Goal: Communication & Community: Share content

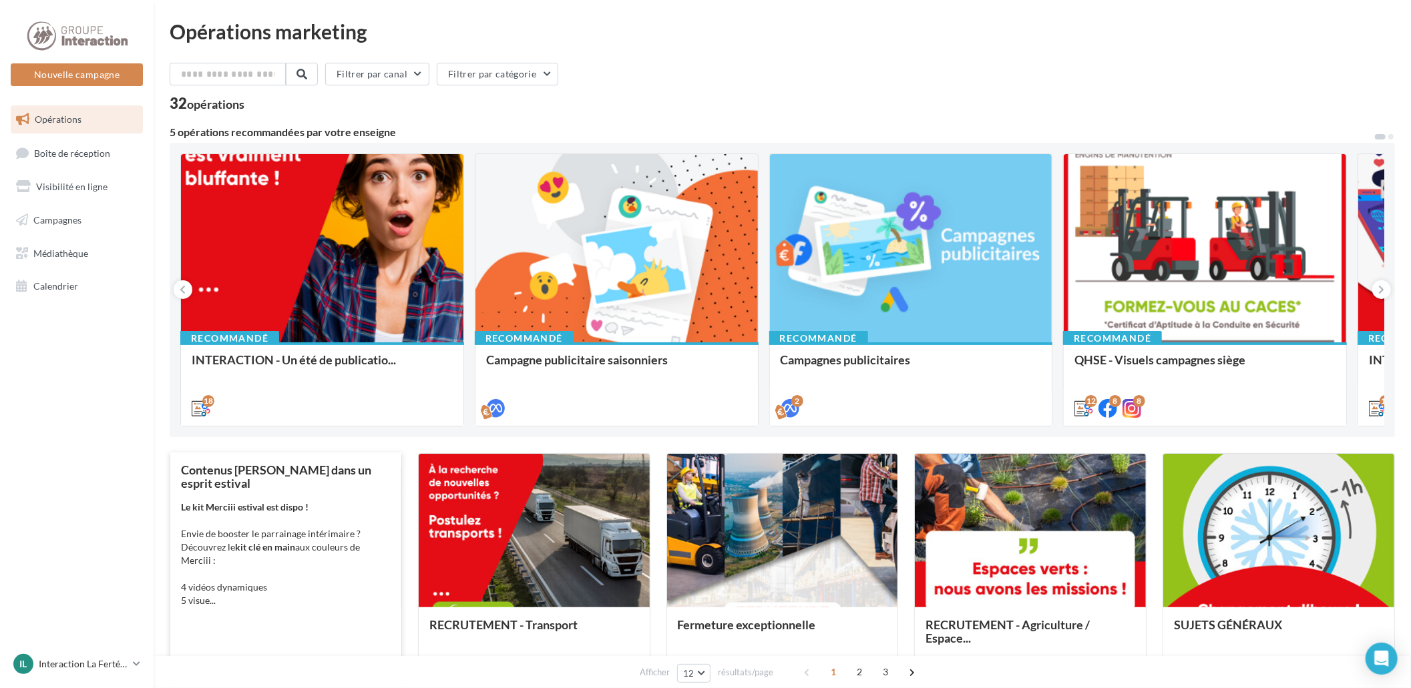
click at [211, 478] on div "Contenus Merciii dans un esprit estival Le kit Merciii estival est dispo ! Envi…" at bounding box center [286, 571] width 210 height 216
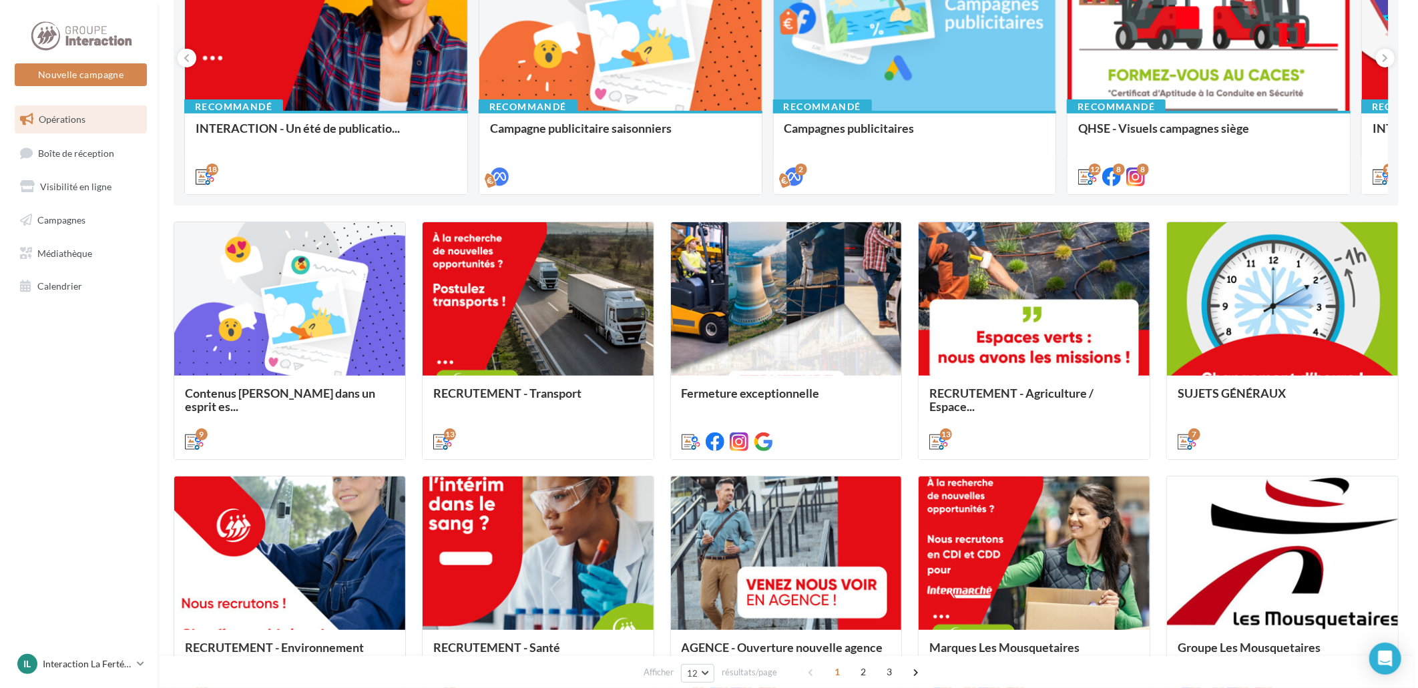
scroll to position [288, 0]
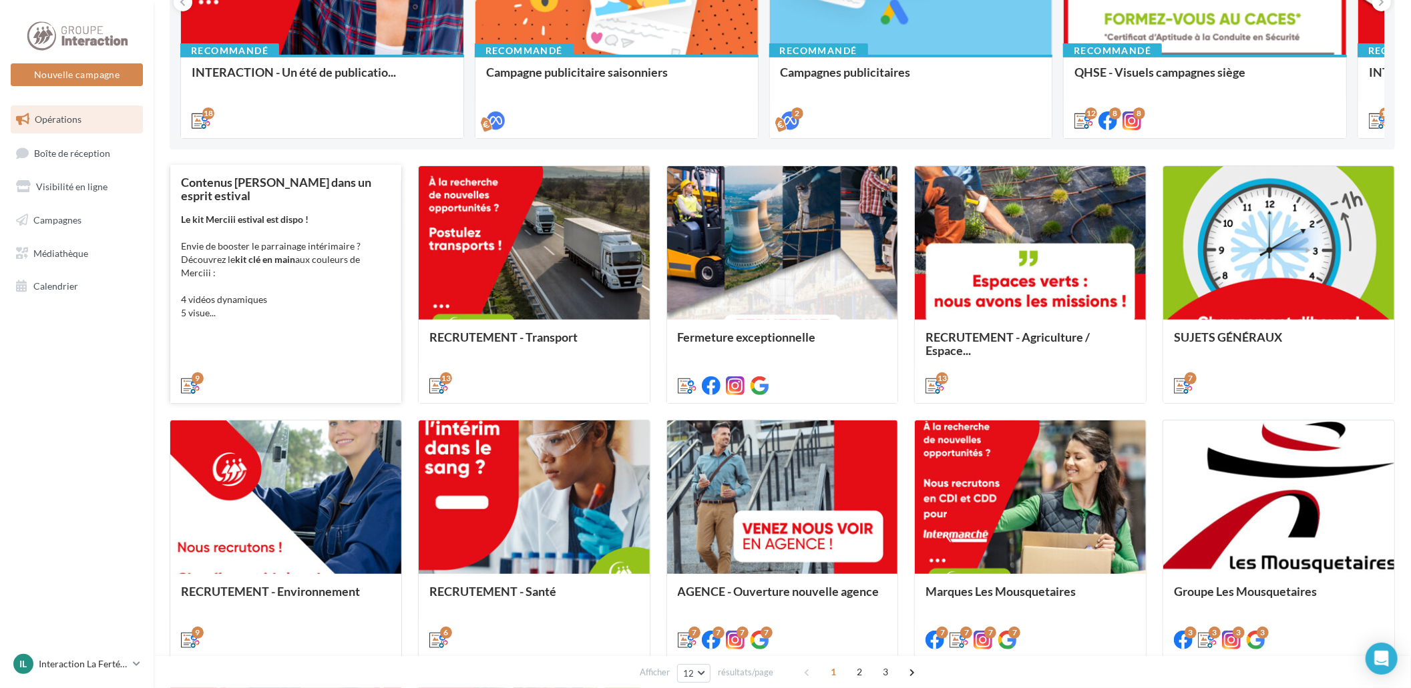
click at [302, 322] on div "Contenus Merciii dans un esprit estival Le kit Merciii estival est dispo ! Envi…" at bounding box center [286, 284] width 210 height 216
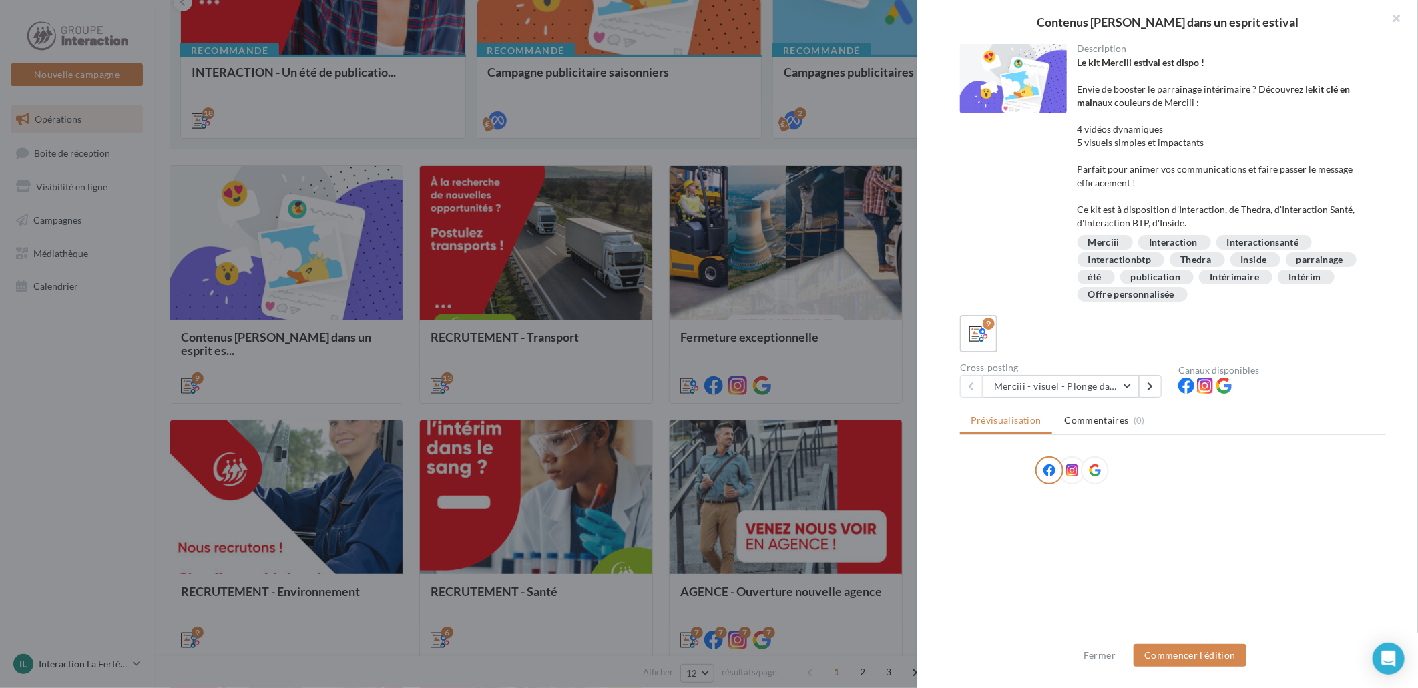
drag, startPoint x: 1401, startPoint y: 270, endPoint x: 1420, endPoint y: 472, distance: 203.2
click at [1417, 401] on html "Nouvelle campagne Nouvelle campagne Opérations Boîte de réception Visibilité en…" at bounding box center [709, 56] width 1418 height 688
drag, startPoint x: 1420, startPoint y: 472, endPoint x: 1309, endPoint y: 483, distance: 112.0
click at [1309, 483] on div at bounding box center [1173, 473] width 426 height 33
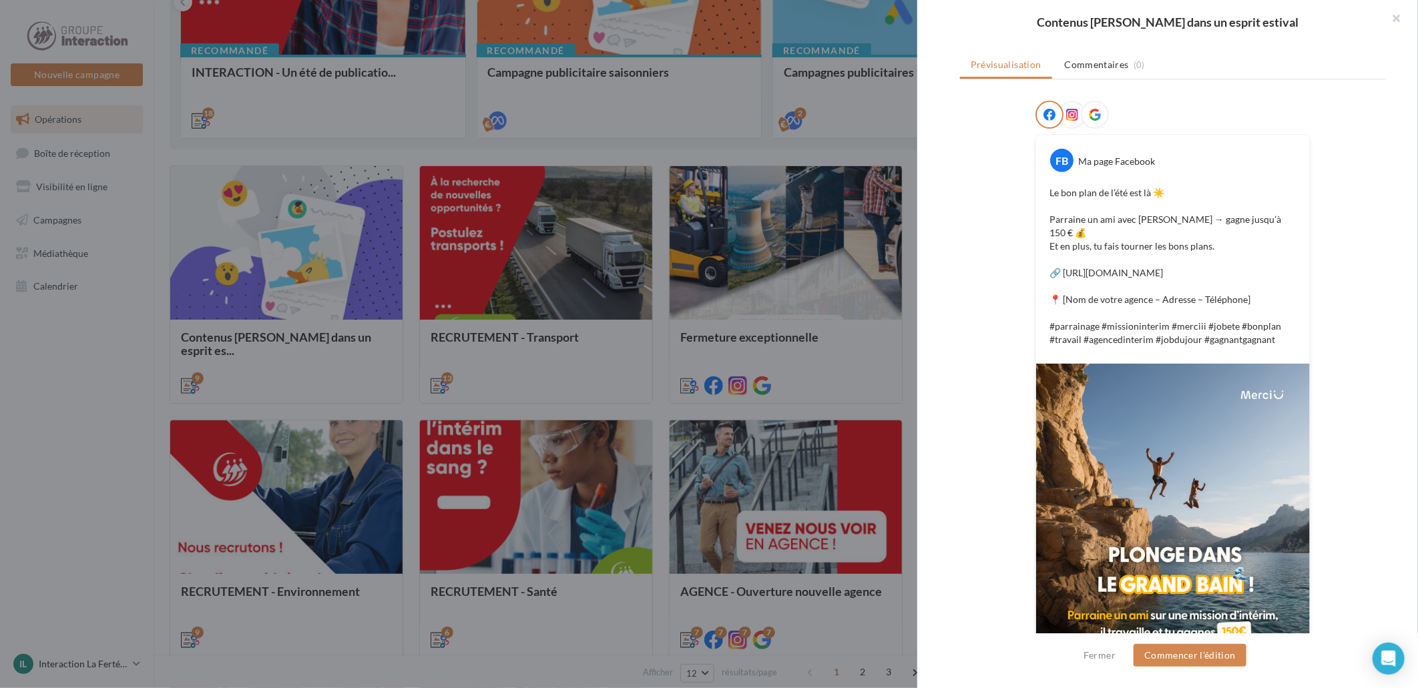
scroll to position [385, 0]
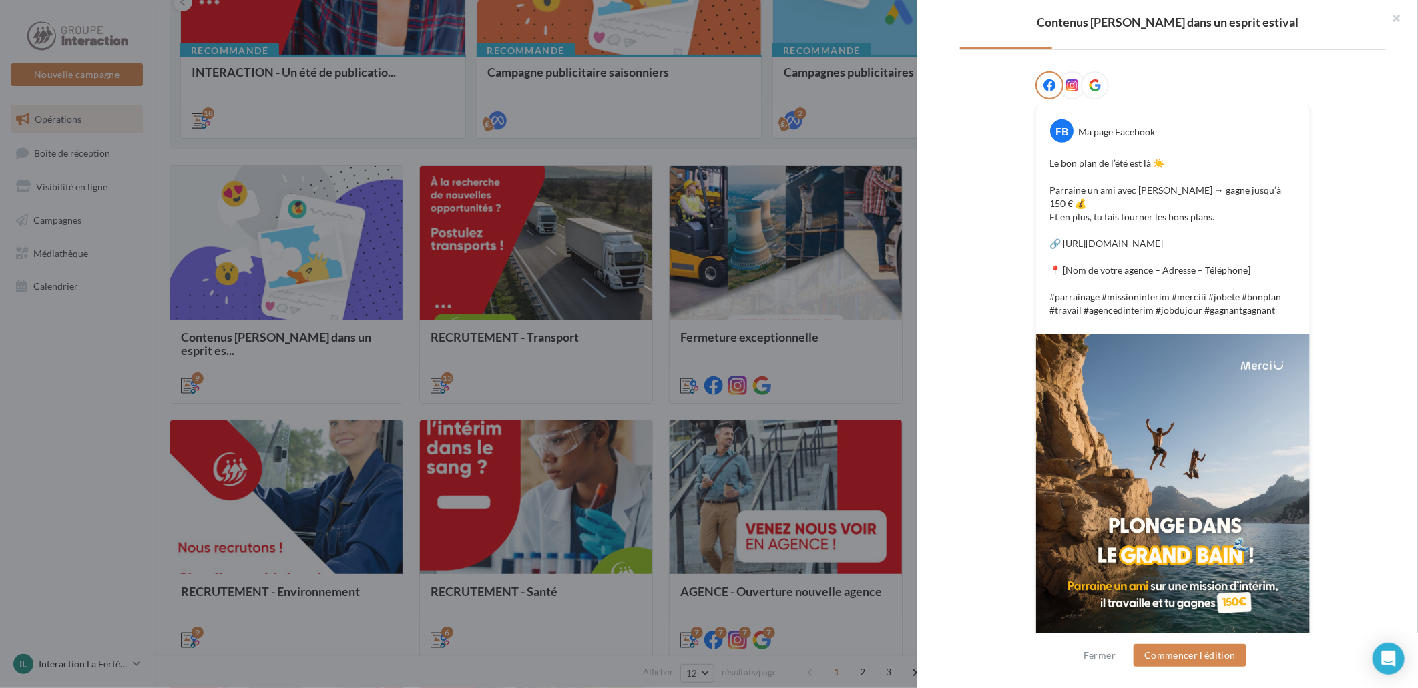
click at [1212, 258] on p "Le bon plan de l’été est là ☀️ Parraine un ami avec Merciii → gagne jusqu’à 150…" at bounding box center [1173, 237] width 247 height 160
drag, startPoint x: 1237, startPoint y: 250, endPoint x: 1058, endPoint y: 248, distance: 178.9
click at [1058, 248] on p "Le bon plan de l’été est là ☀️ Parraine un ami avec Merciii → gagne jusqu’à 150…" at bounding box center [1173, 237] width 247 height 160
drag, startPoint x: 1058, startPoint y: 248, endPoint x: 1123, endPoint y: 258, distance: 65.6
click at [1123, 258] on p "Le bon plan de l’été est là ☀️ Parraine un ami avec Merciii → gagne jusqu’à 150…" at bounding box center [1173, 237] width 247 height 160
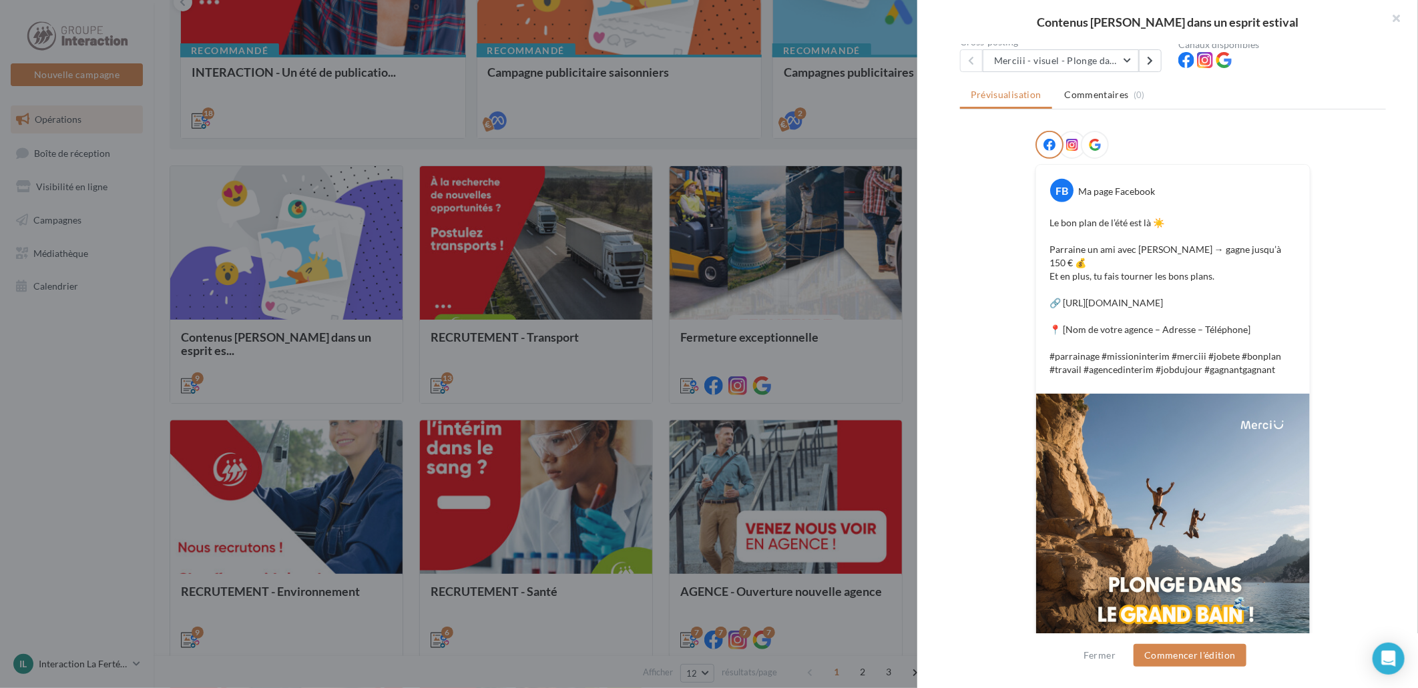
scroll to position [296, 0]
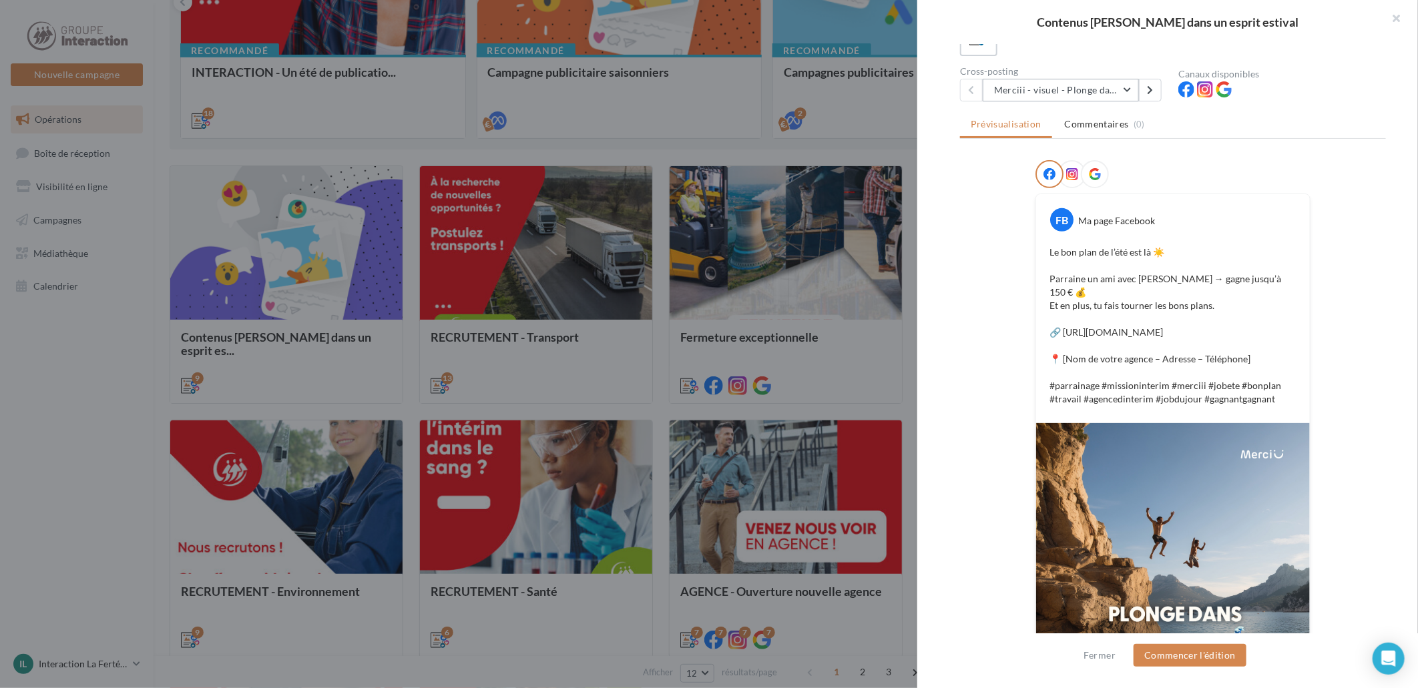
click at [1074, 96] on button "Merciii - visuel - Plonge dans le grand bain !" at bounding box center [1061, 90] width 156 height 23
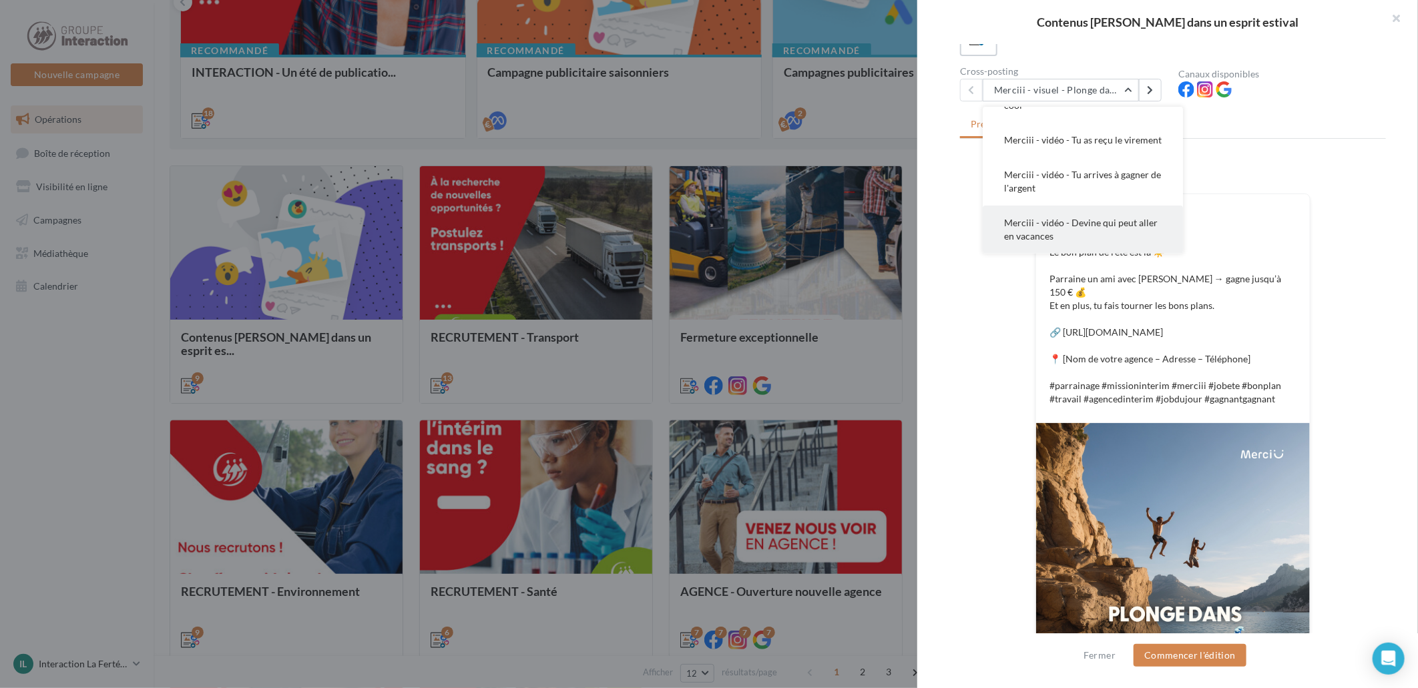
click at [1143, 236] on button "Merciii - vidéo - Devine qui peut aller en vacances" at bounding box center [1083, 230] width 200 height 48
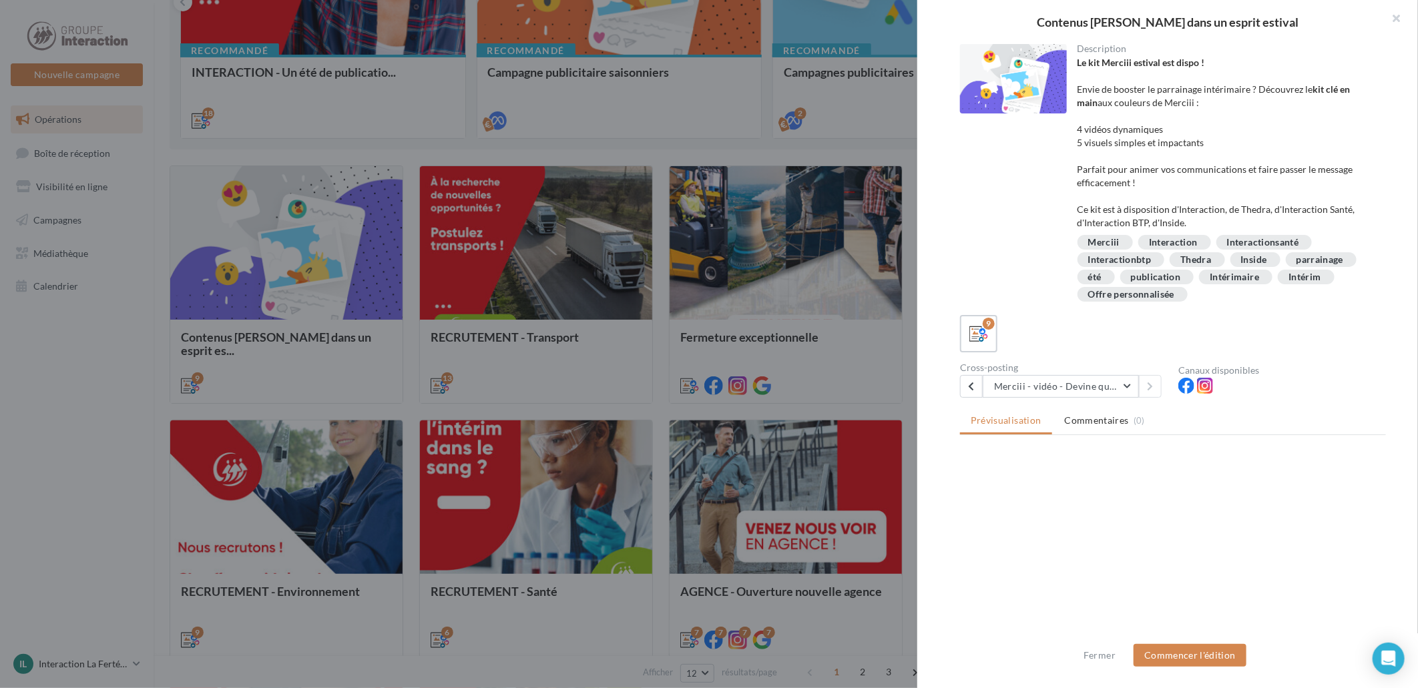
scroll to position [0, 0]
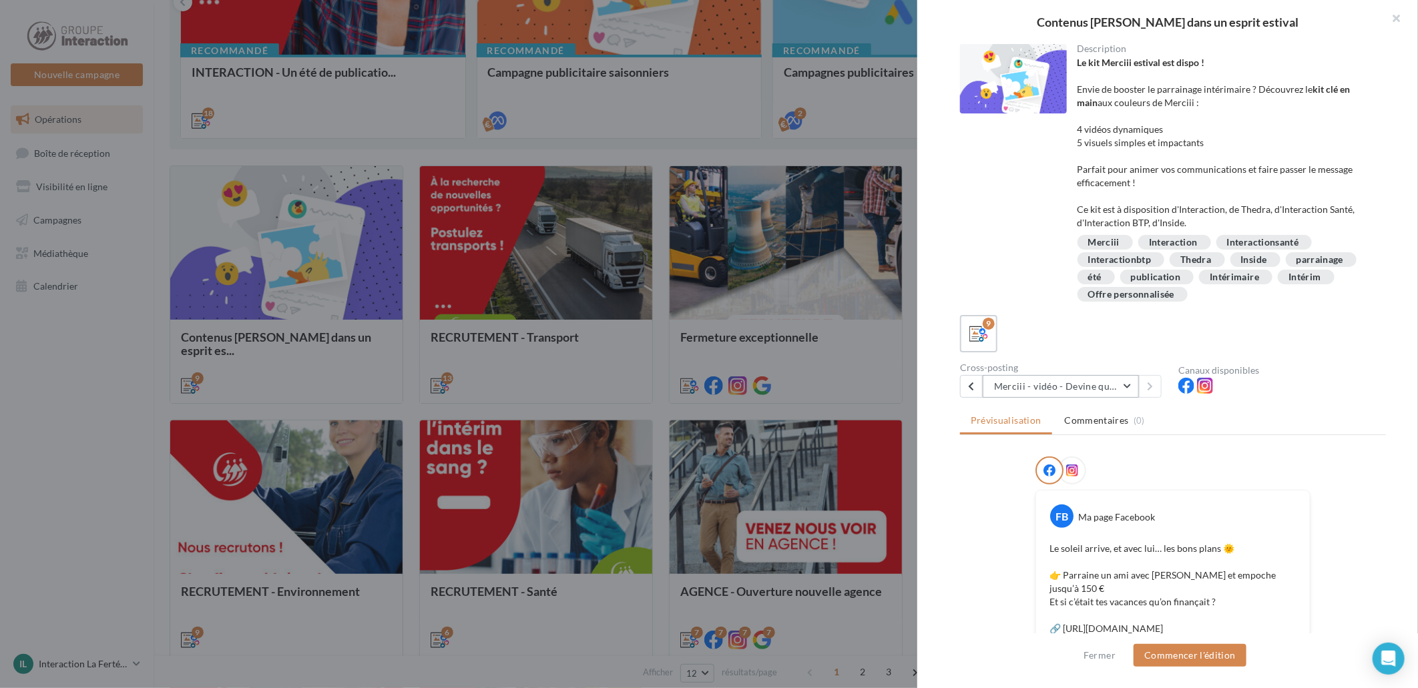
click at [1110, 391] on button "Merciii - vidéo - Devine qui peut aller en vacances" at bounding box center [1061, 386] width 156 height 23
click at [1093, 476] on span "Merciii - visuel - Ton restaurant financé grace à un parrainage !" at bounding box center [1069, 477] width 130 height 25
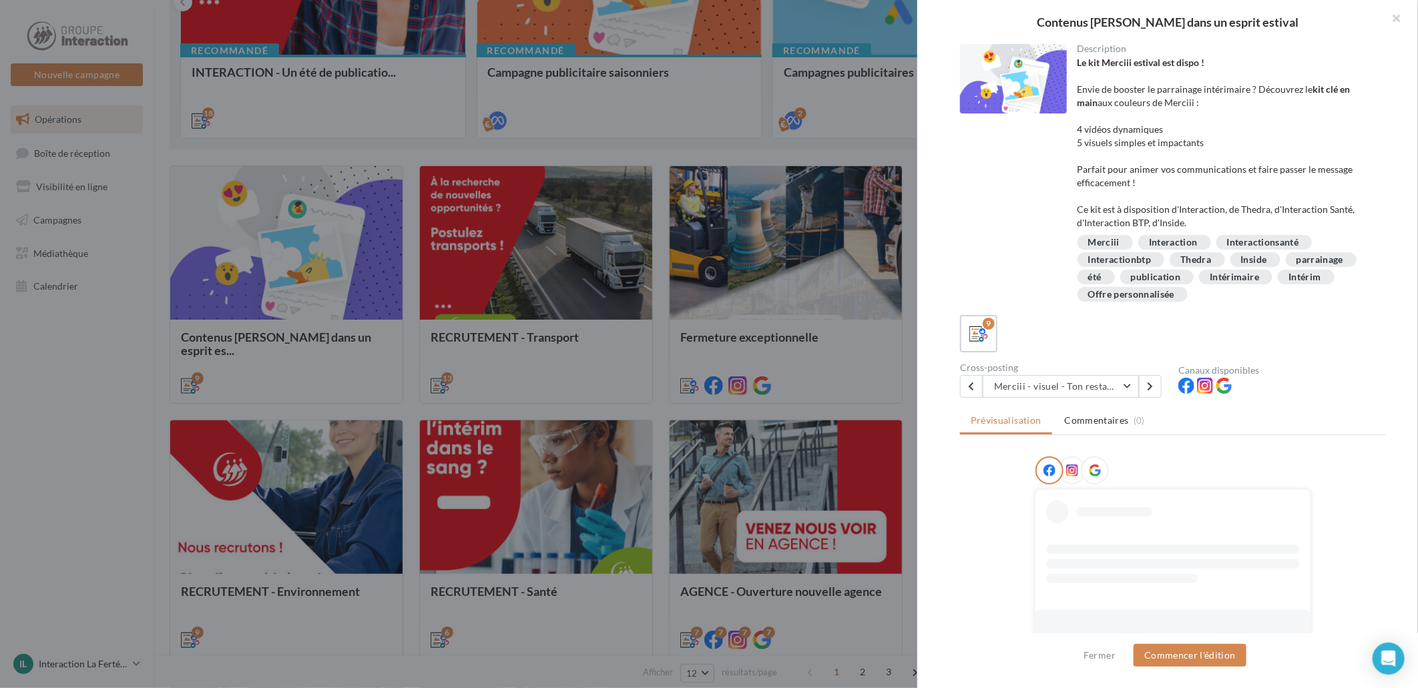
click at [1196, 429] on ul "Prévisualisation Commentaires (0)" at bounding box center [1173, 422] width 426 height 27
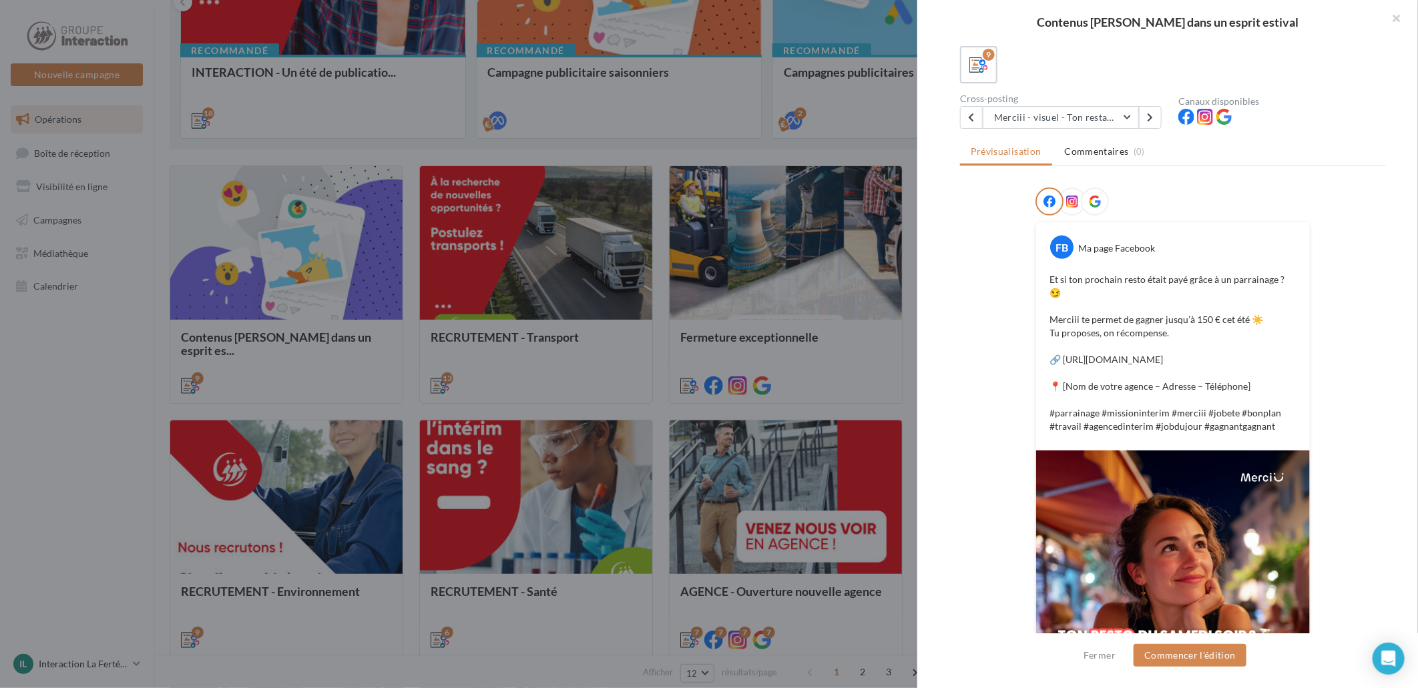
scroll to position [417, 0]
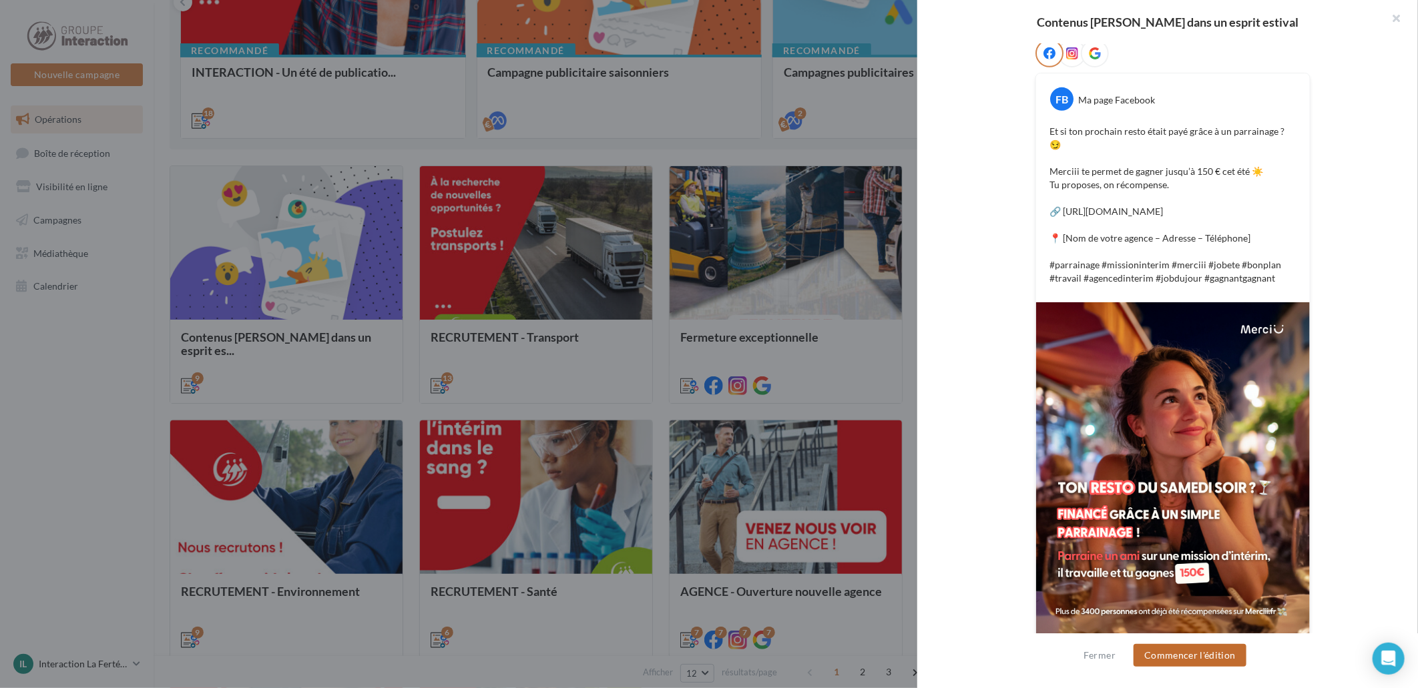
click at [1177, 650] on button "Commencer l'édition" at bounding box center [1190, 655] width 113 height 23
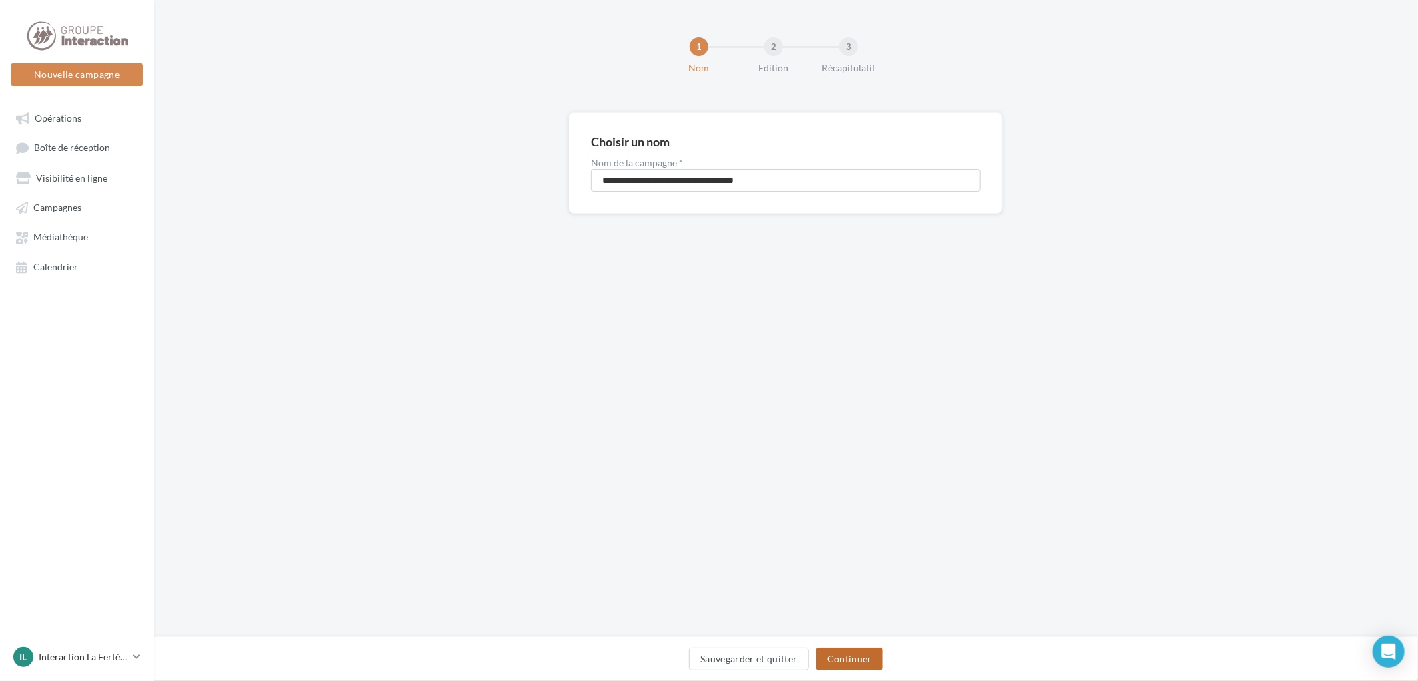
click at [859, 654] on button "Continuer" at bounding box center [850, 659] width 66 height 23
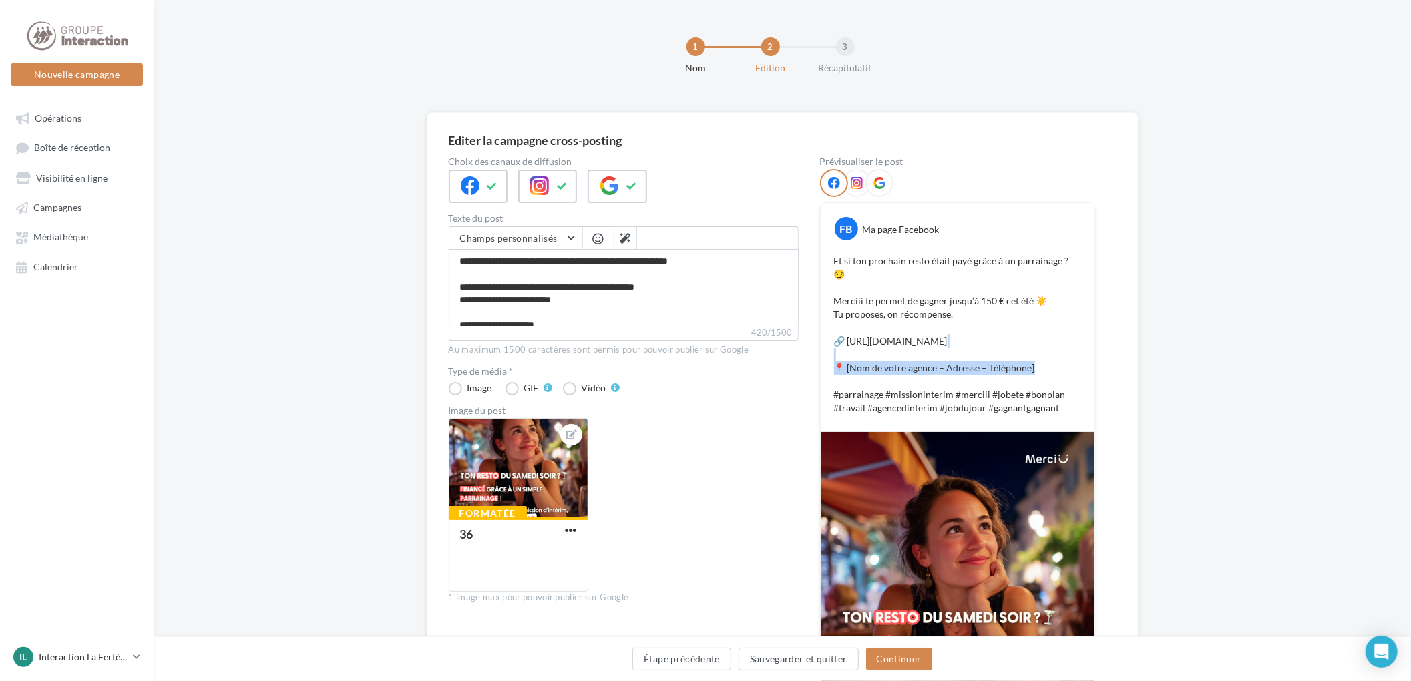
click at [1042, 348] on p "Et si ton prochain resto était payé grâce à un parrainage ? 😏 Merciii te permet…" at bounding box center [957, 334] width 247 height 160
click at [568, 299] on textarea "**********" at bounding box center [624, 287] width 350 height 77
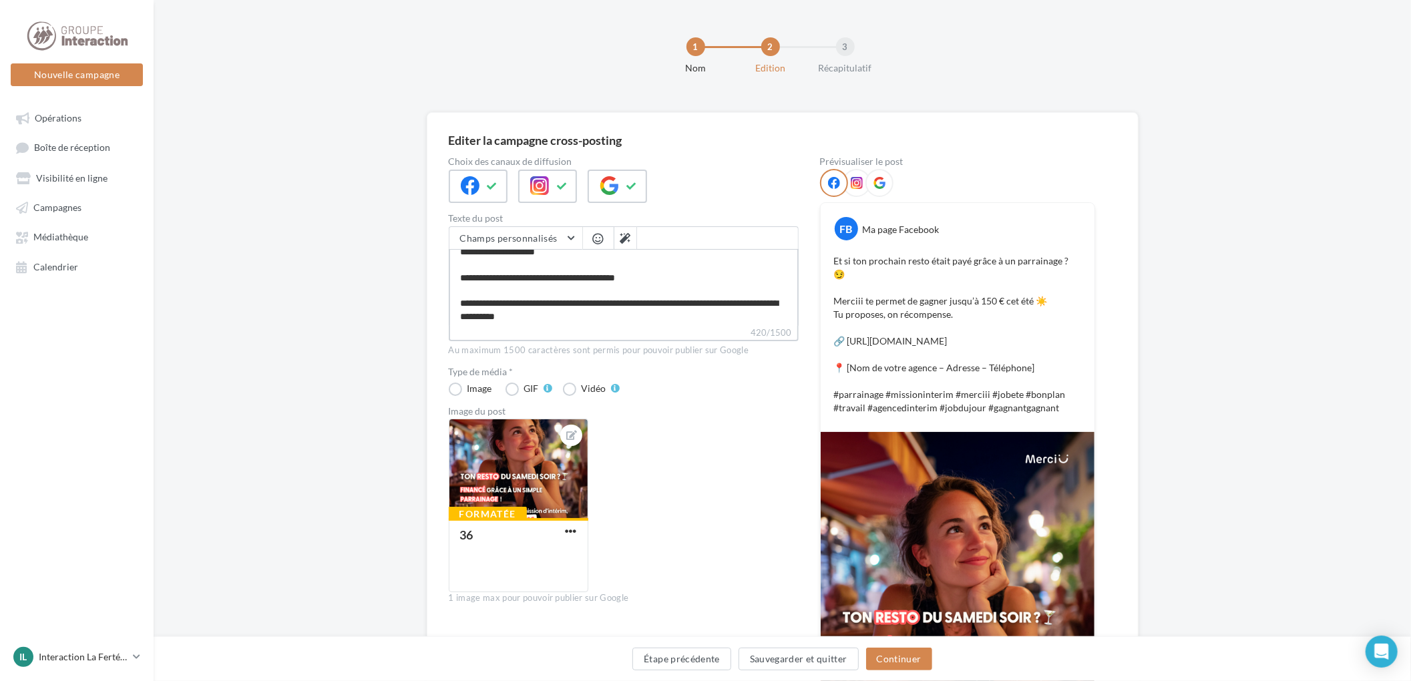
drag, startPoint x: 668, startPoint y: 278, endPoint x: 452, endPoint y: 280, distance: 216.3
click at [452, 280] on textarea "**********" at bounding box center [624, 287] width 350 height 77
type textarea "**********"
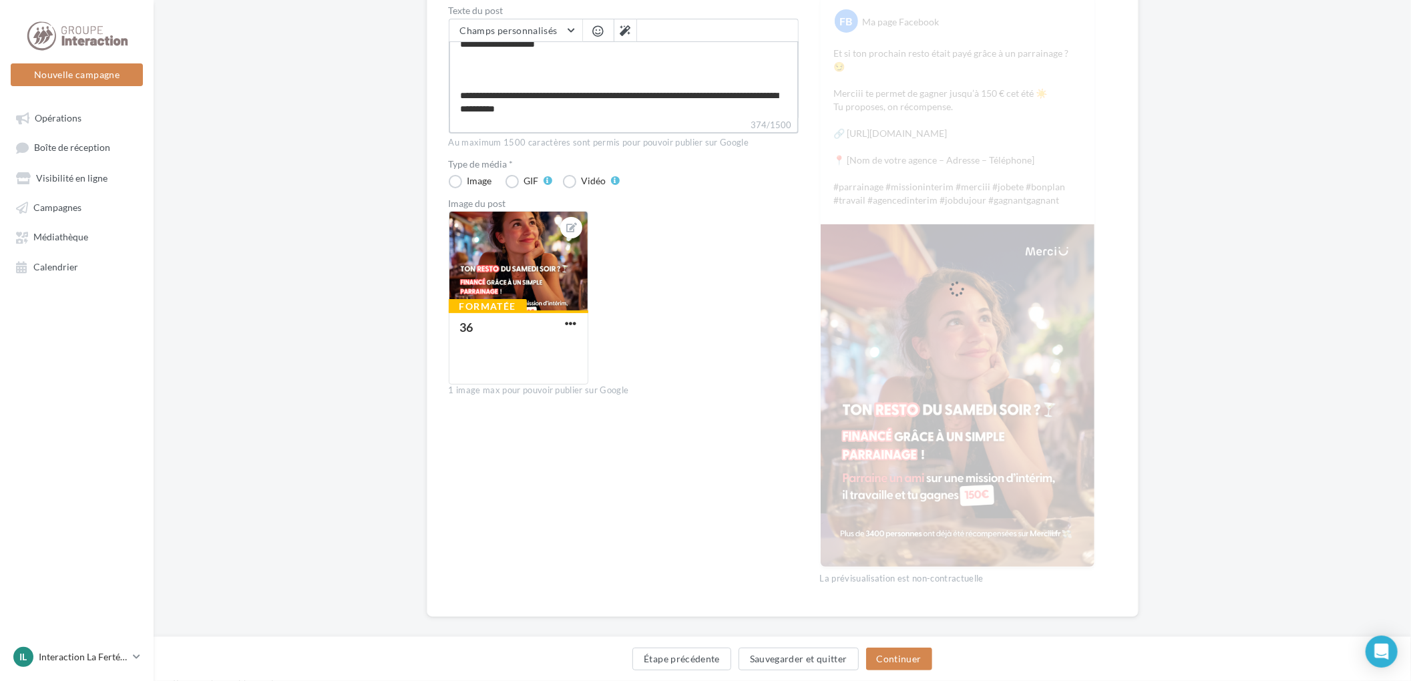
type textarea "**********"
click at [909, 646] on div "Étape précédente Sauvegarder et quitter Continuer" at bounding box center [782, 658] width 1257 height 45
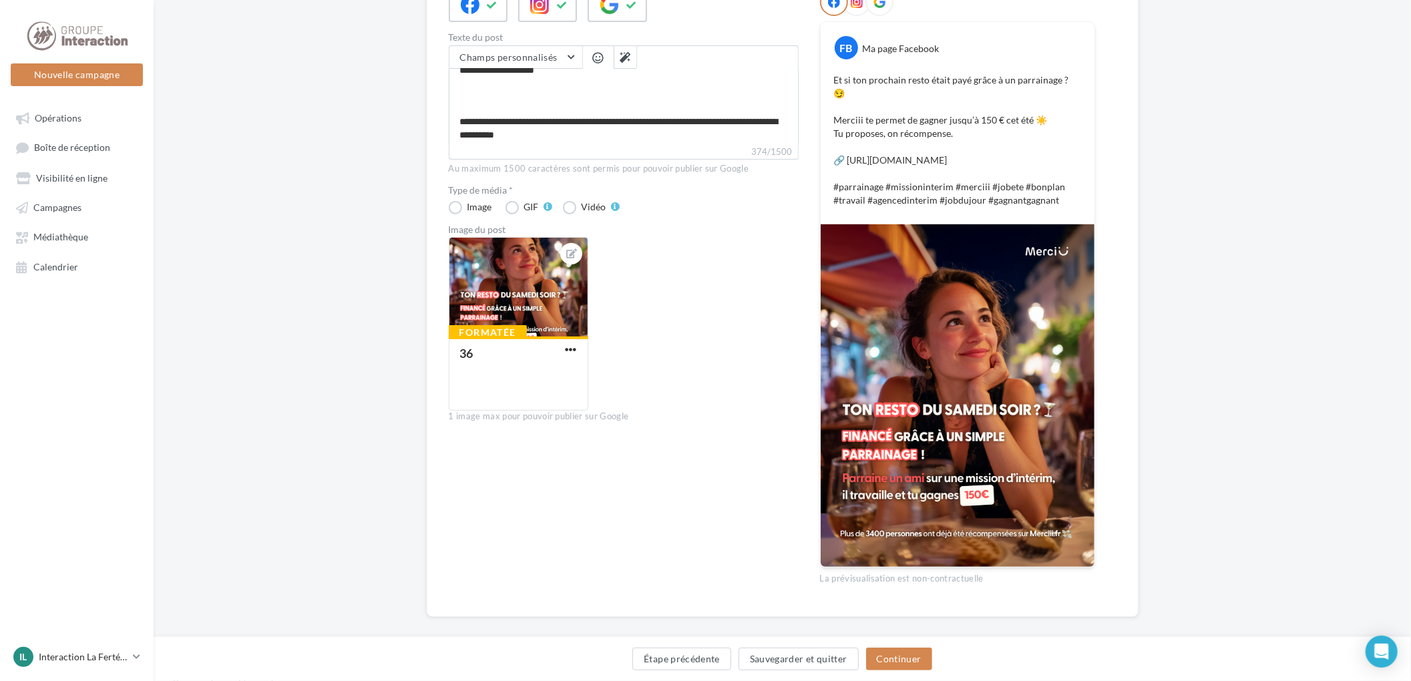
scroll to position [0, 0]
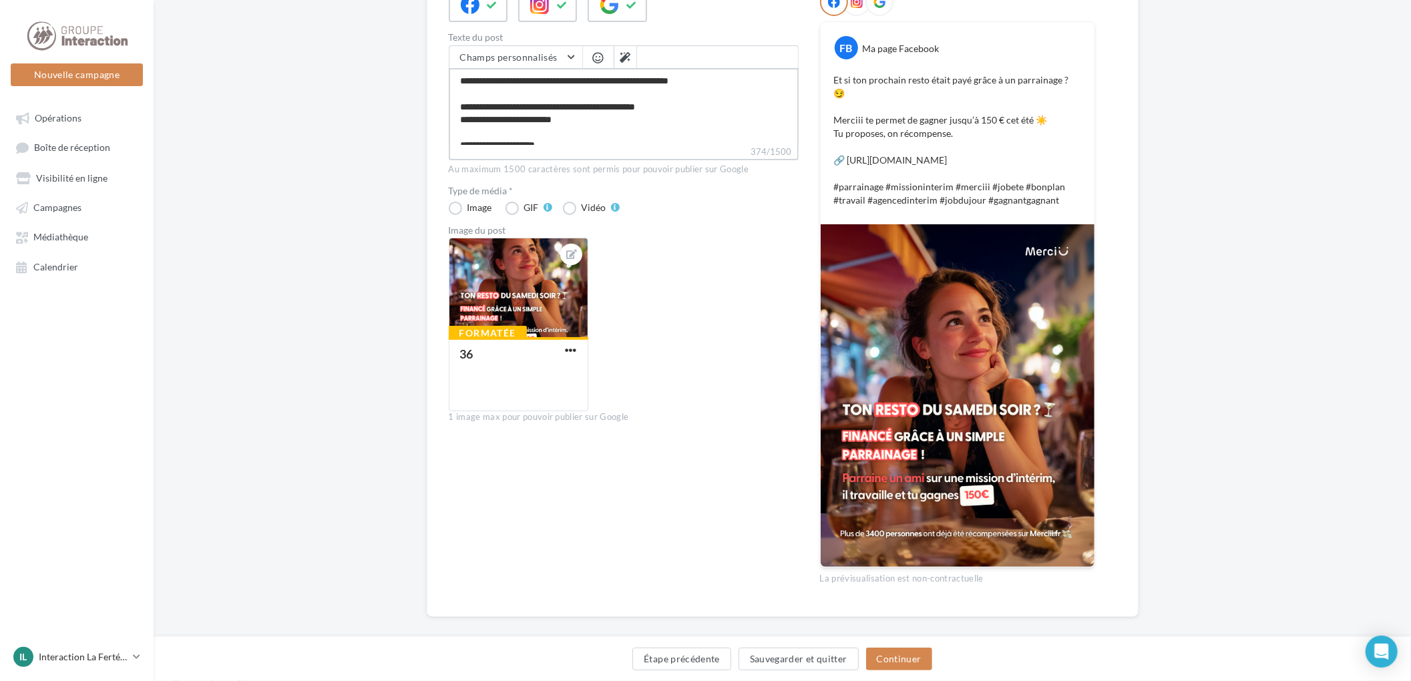
click at [533, 134] on textarea "**********" at bounding box center [624, 106] width 350 height 77
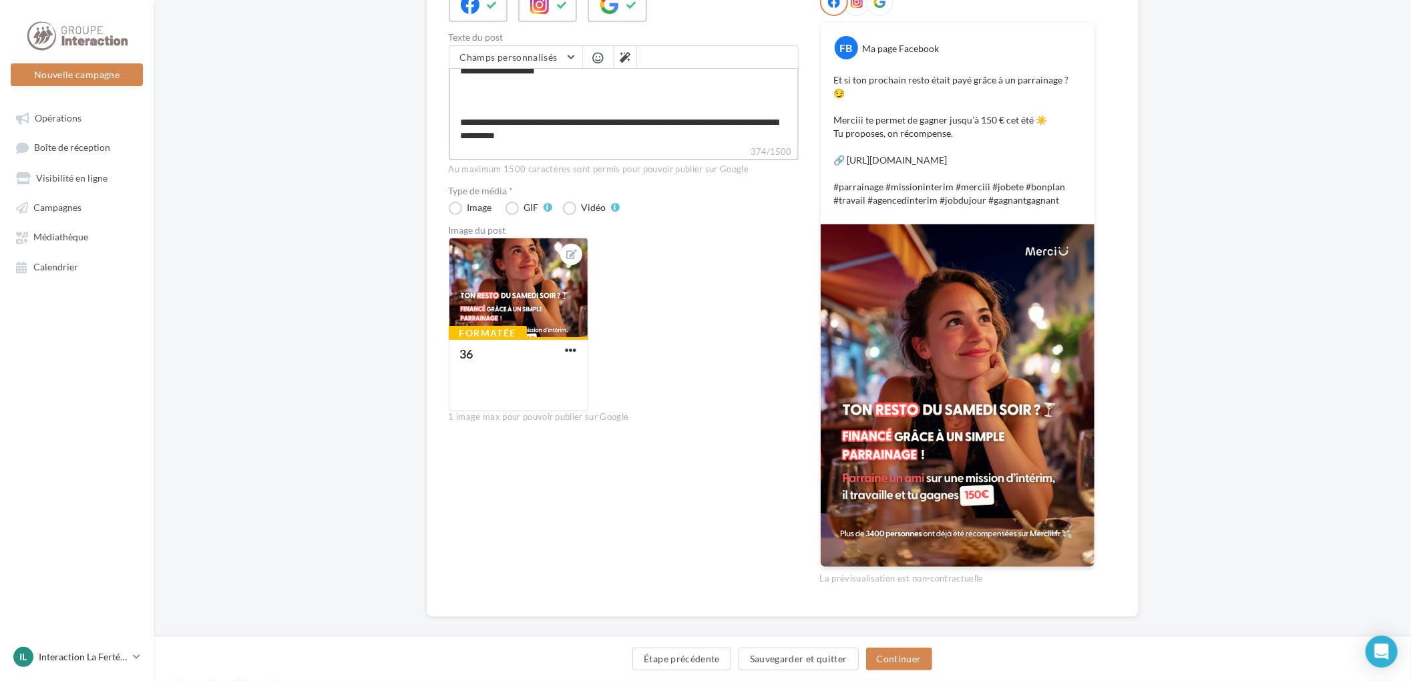
scroll to position [75, 0]
click at [529, 105] on textarea "**********" at bounding box center [624, 106] width 350 height 77
type textarea "**********"
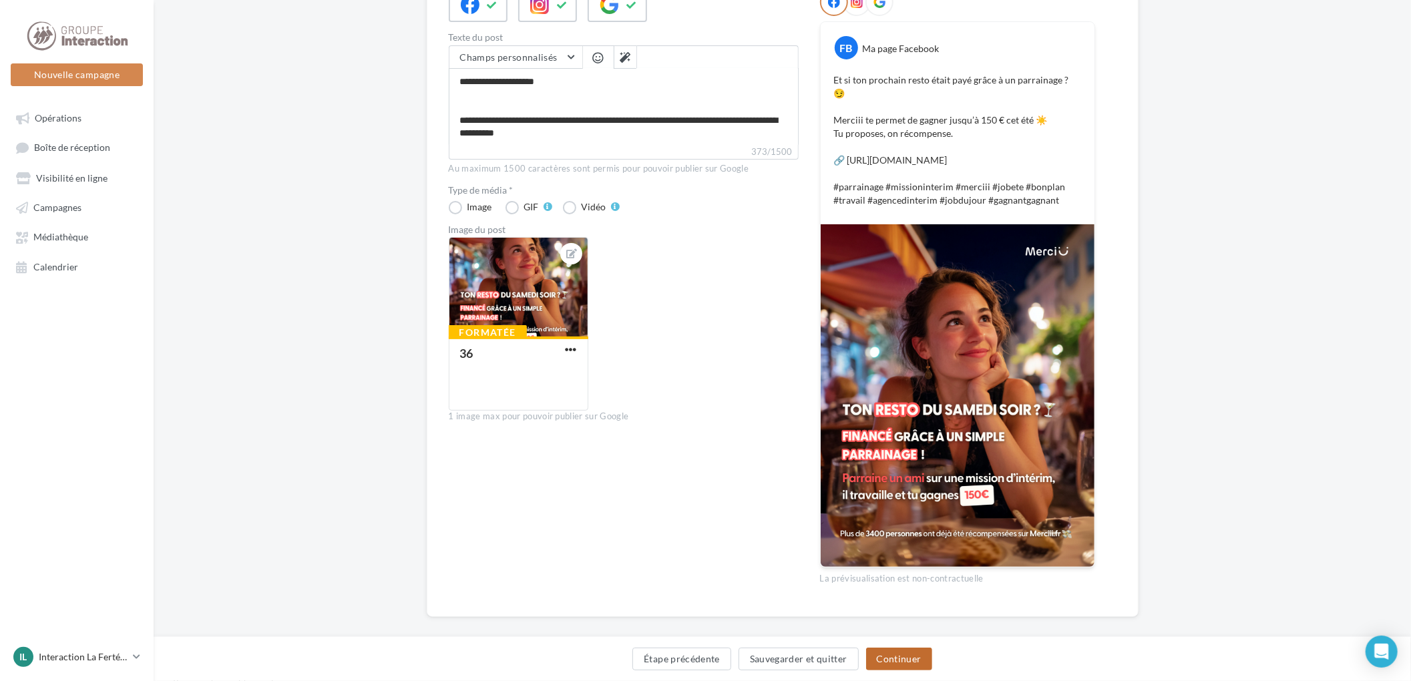
click at [900, 654] on button "Continuer" at bounding box center [899, 659] width 66 height 23
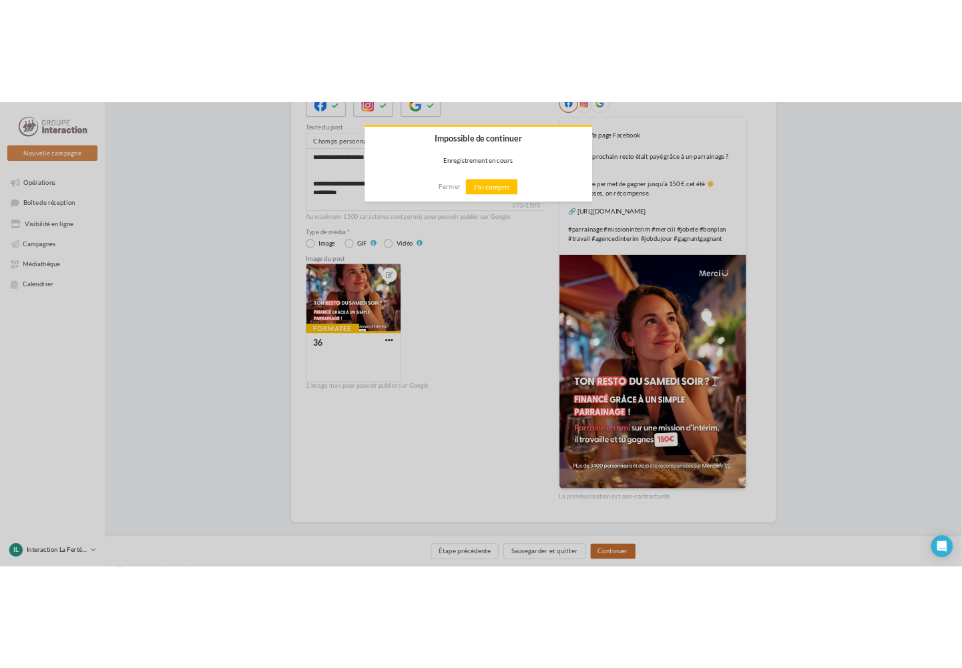
scroll to position [174, 0]
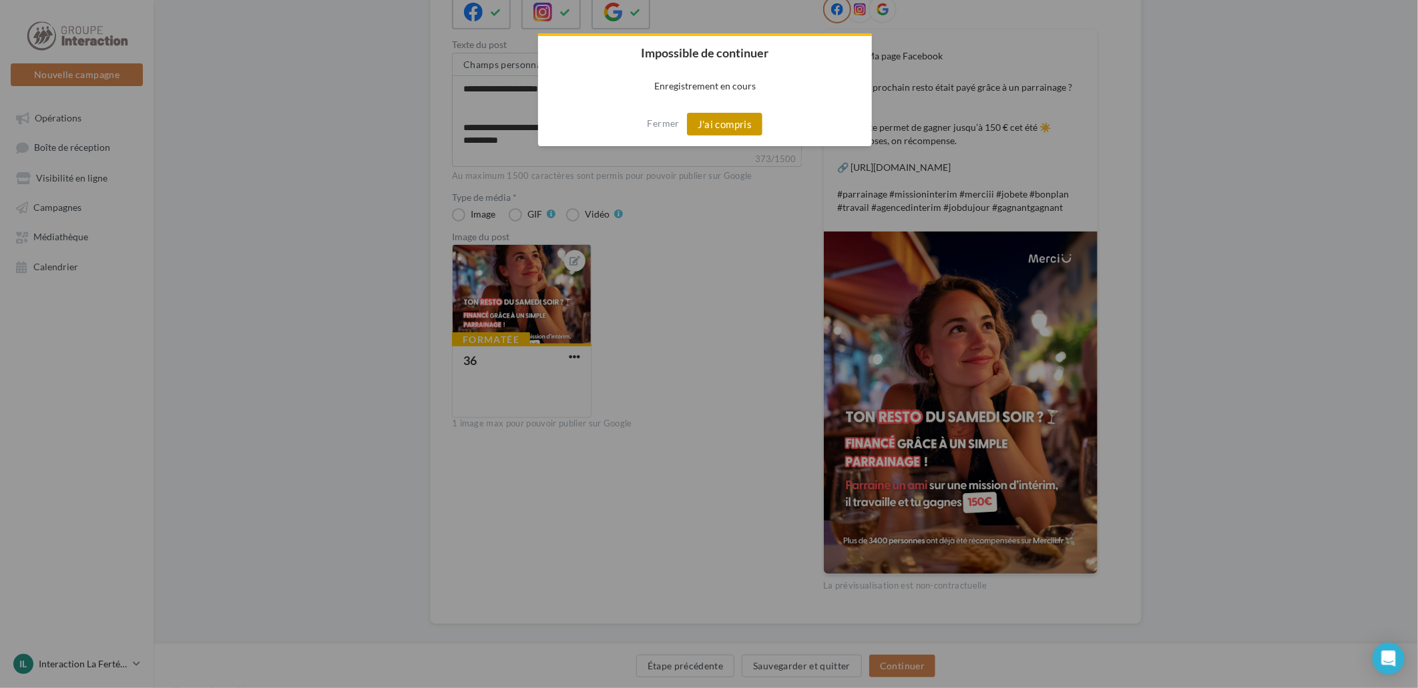
click at [744, 117] on button "J'ai compris" at bounding box center [725, 124] width 76 height 23
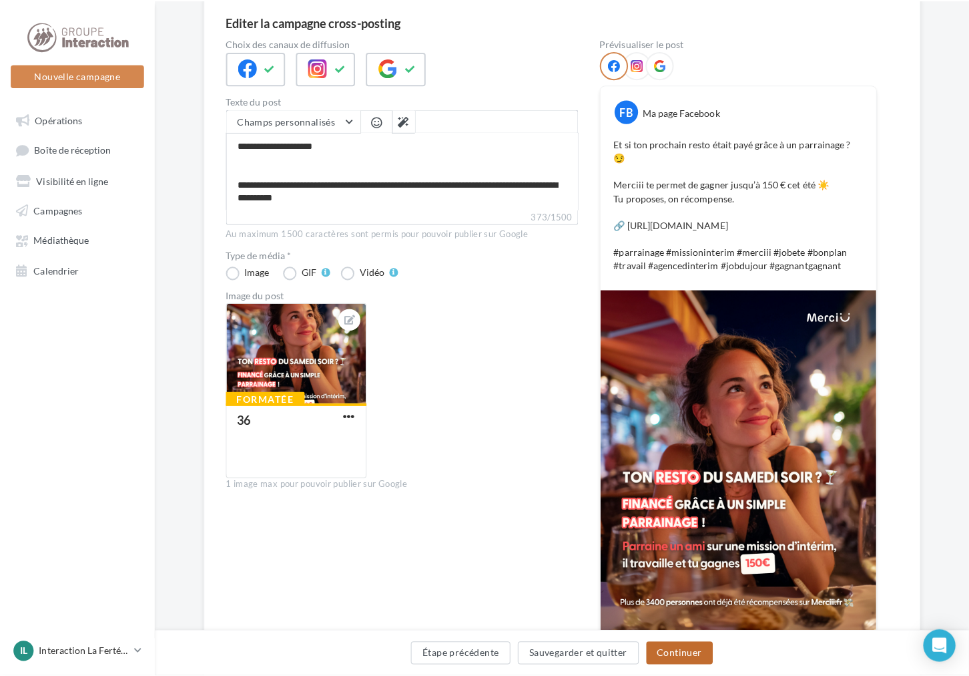
scroll to position [0, 0]
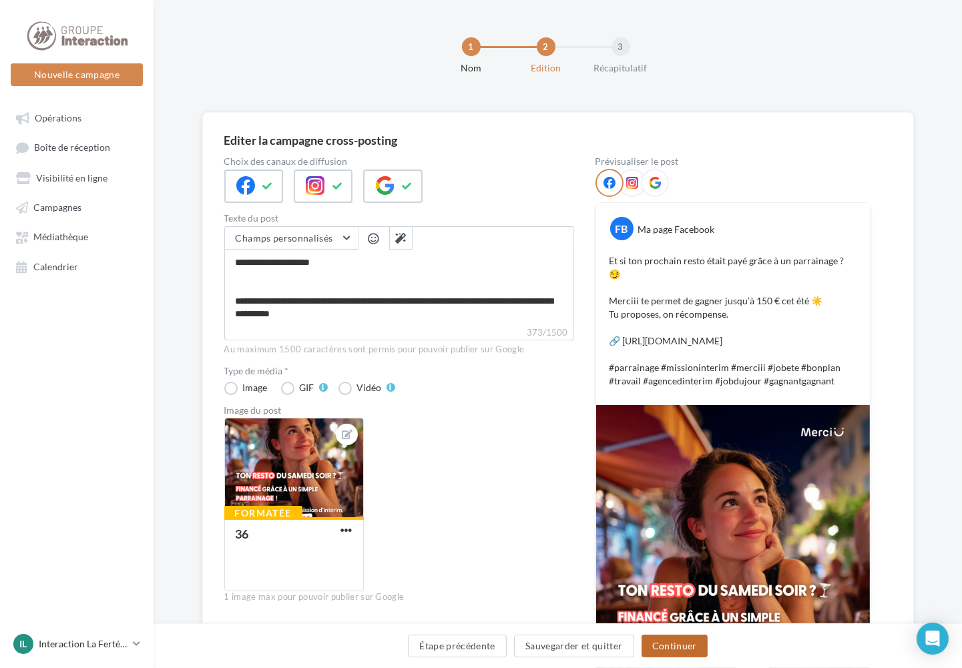
click at [701, 643] on button "Continuer" at bounding box center [675, 646] width 66 height 23
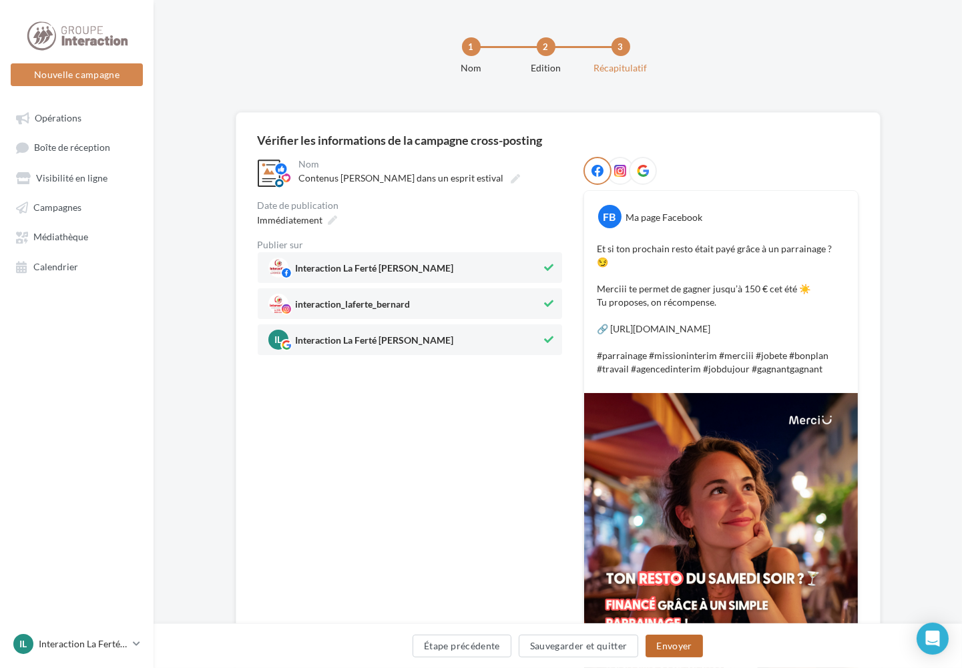
click at [701, 645] on button "Envoyer" at bounding box center [674, 646] width 57 height 23
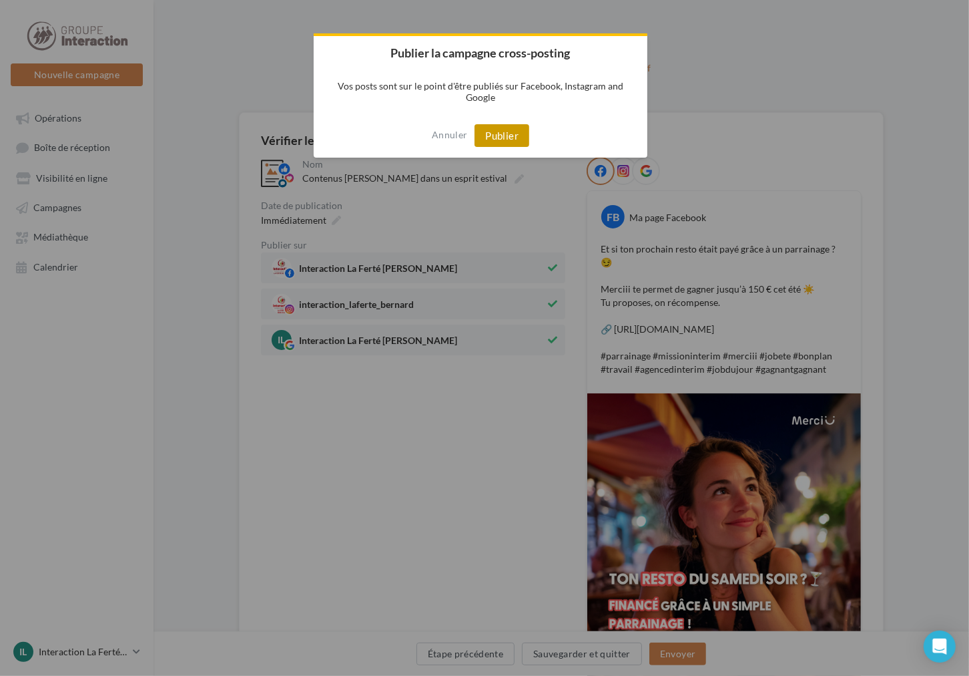
click at [485, 132] on button "Publier" at bounding box center [502, 135] width 55 height 23
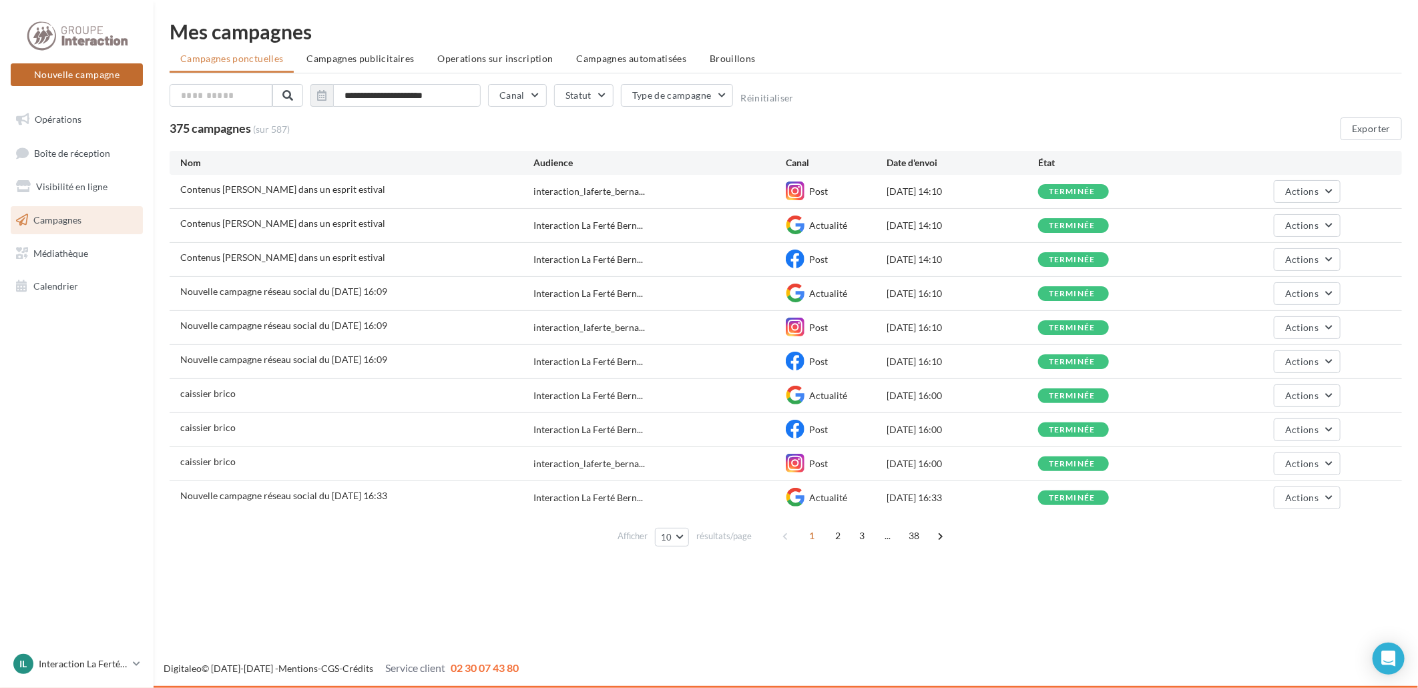
click at [125, 71] on button "Nouvelle campagne" at bounding box center [77, 74] width 132 height 23
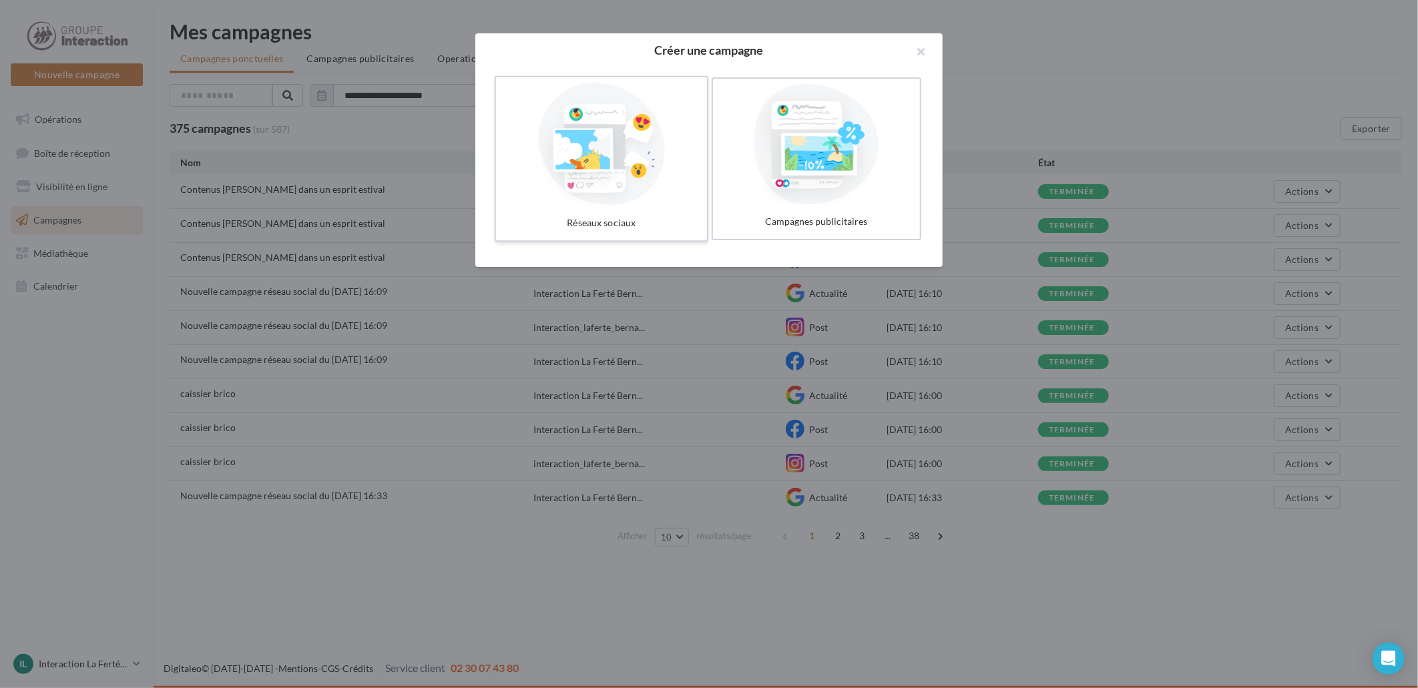
click at [594, 171] on div at bounding box center [601, 144] width 200 height 123
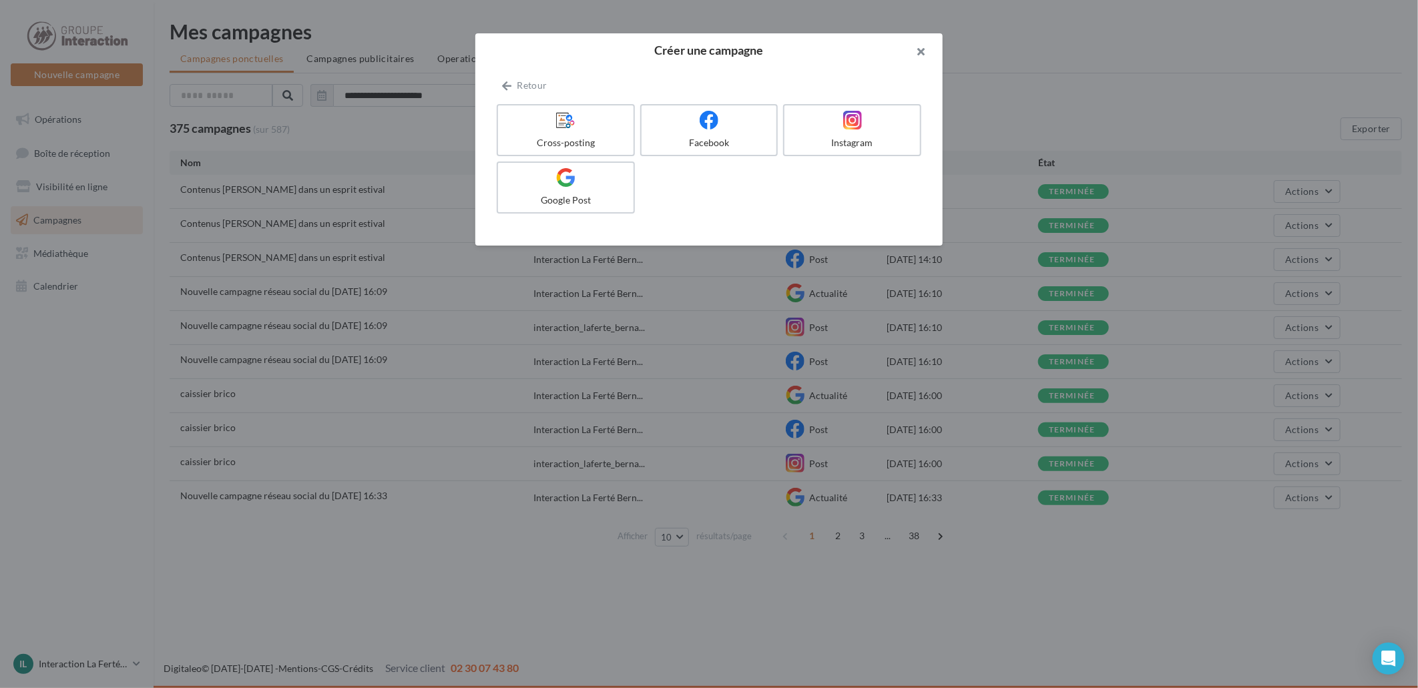
click at [925, 48] on button "button" at bounding box center [915, 53] width 53 height 40
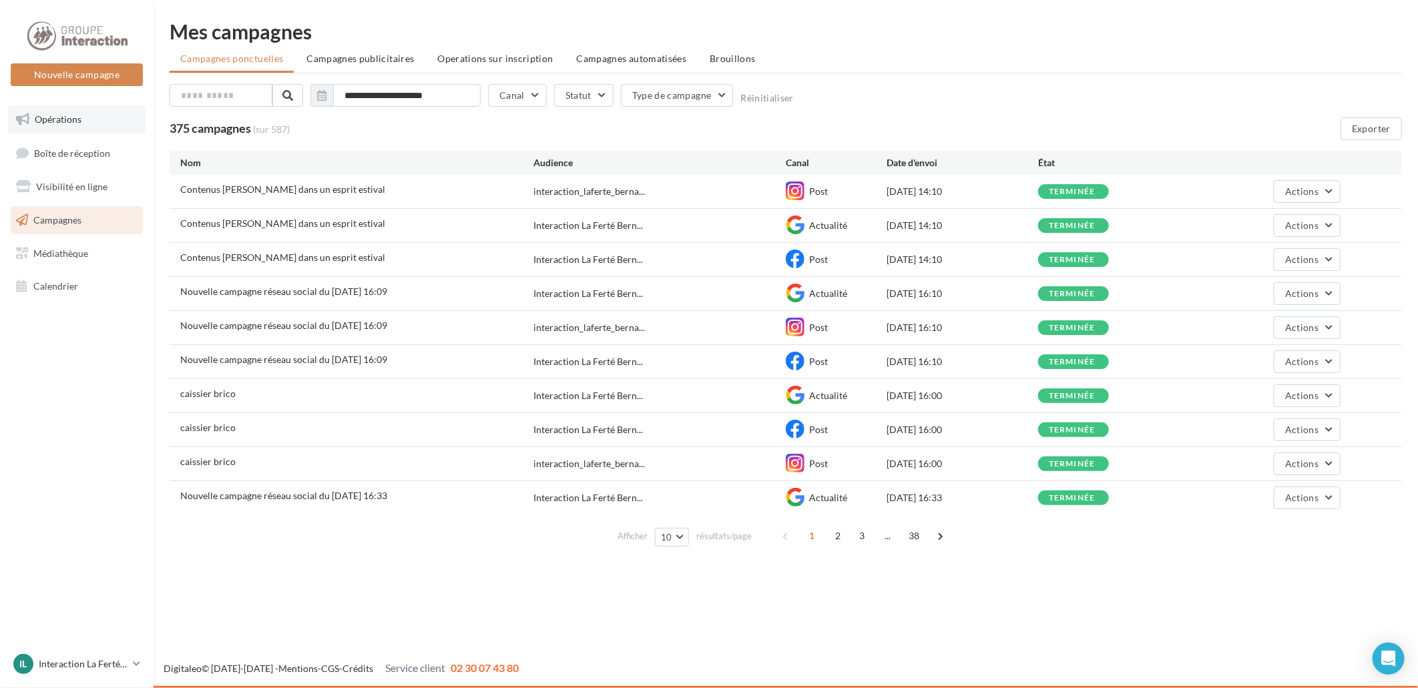
click at [75, 122] on span "Opérations" at bounding box center [58, 118] width 47 height 11
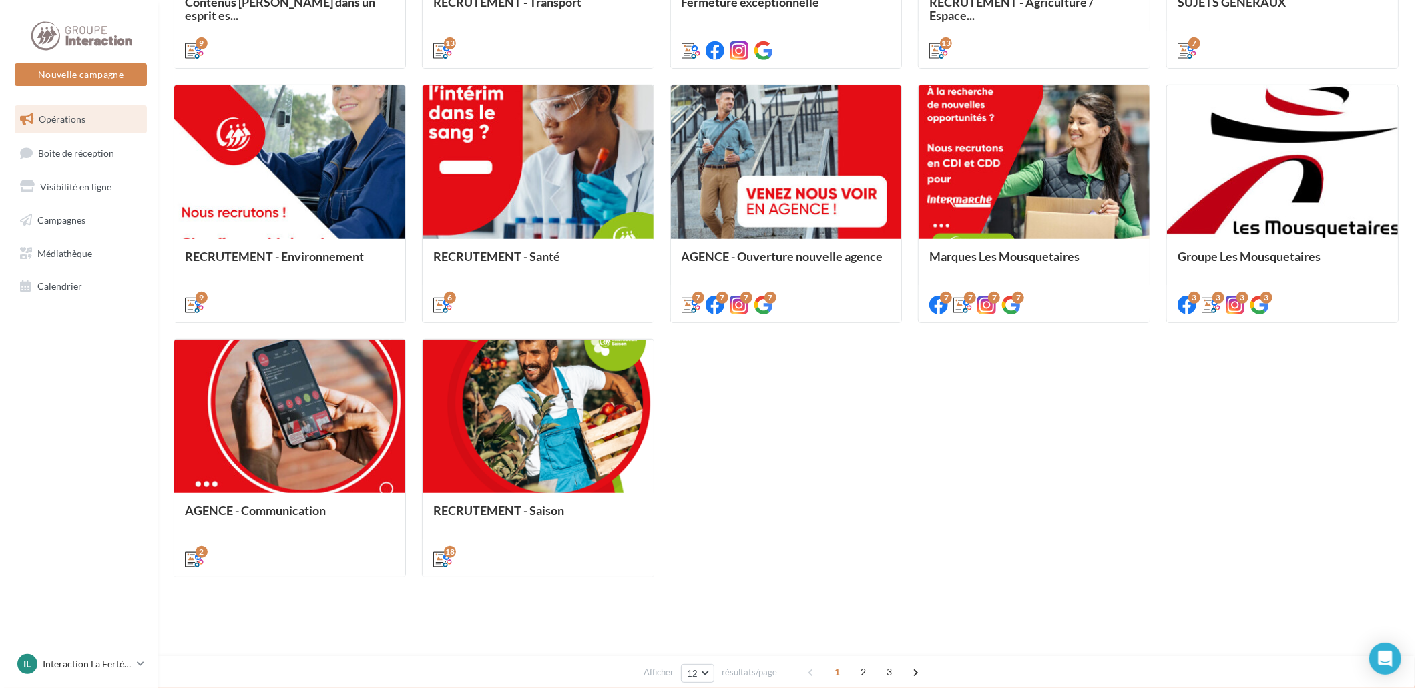
scroll to position [549, 0]
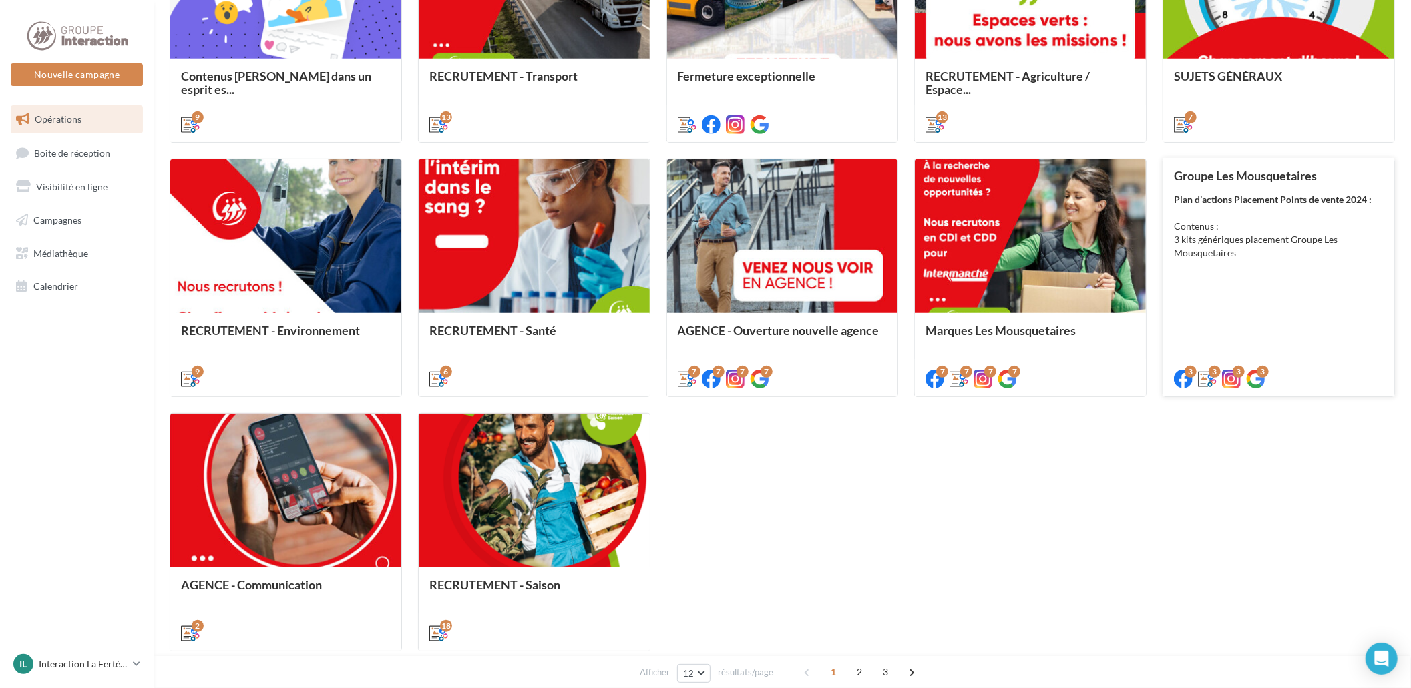
click at [1238, 302] on div "Groupe Les Mousquetaires Plan d’actions Placement Points de vente 2024 : Conten…" at bounding box center [1279, 277] width 210 height 216
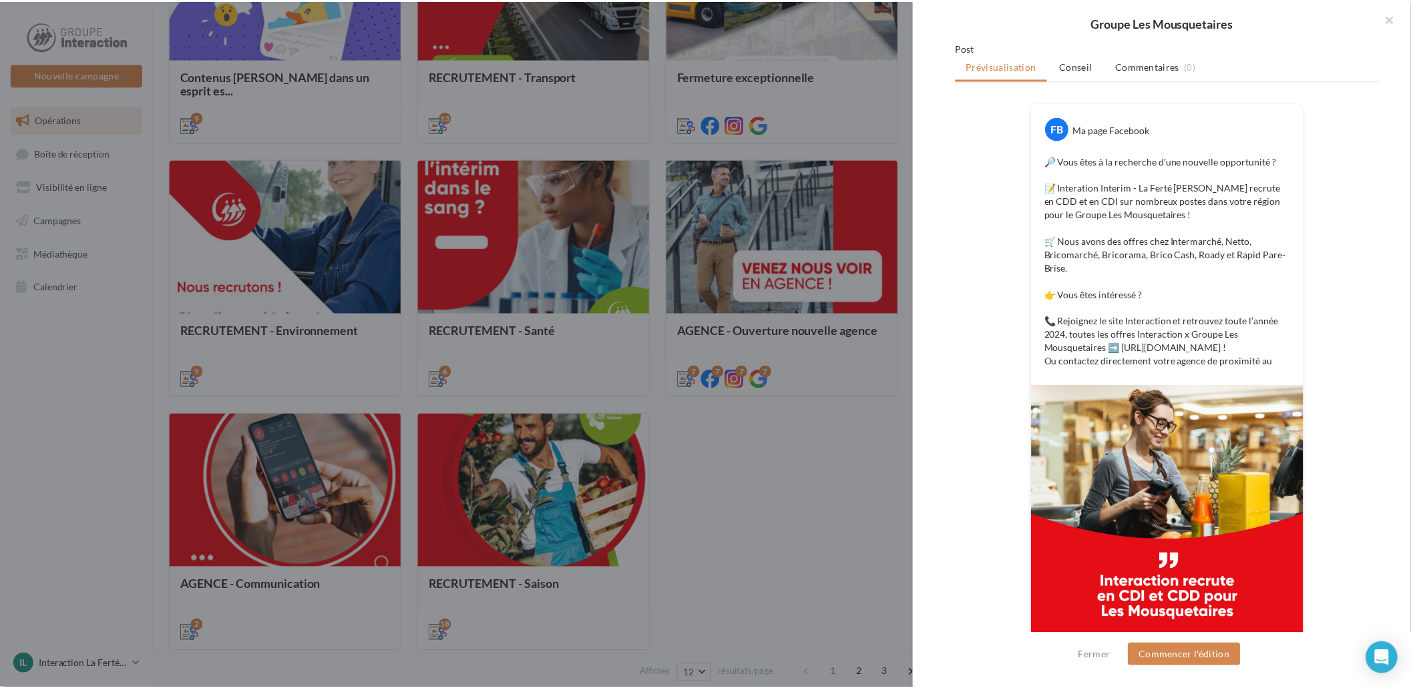
scroll to position [251, 0]
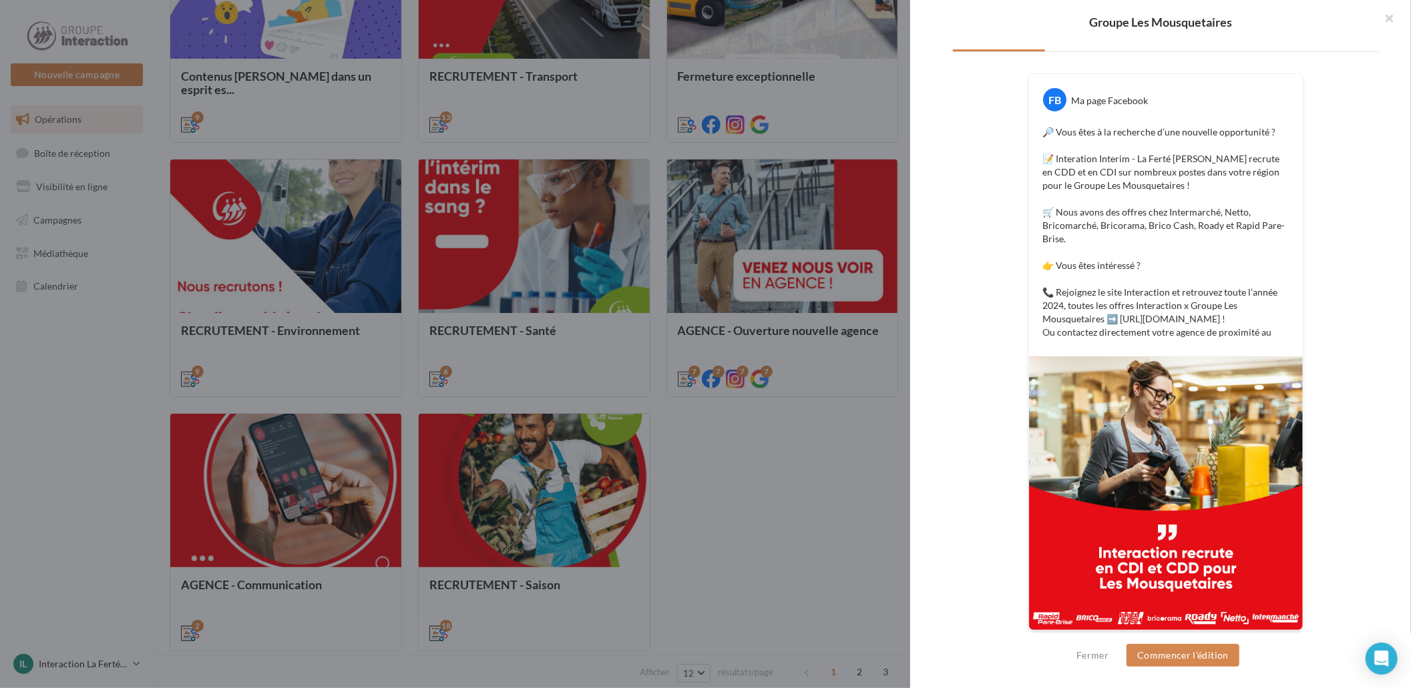
click at [738, 472] on div at bounding box center [705, 344] width 1411 height 688
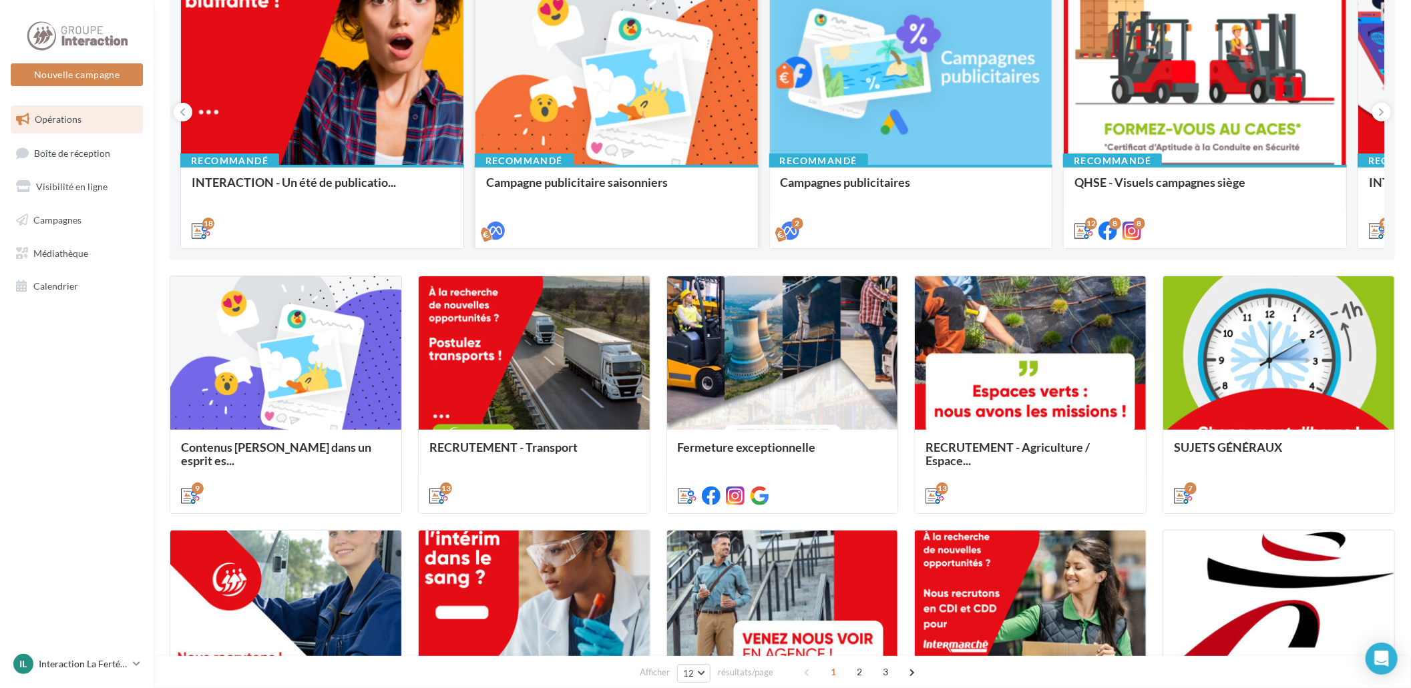
scroll to position [0, 0]
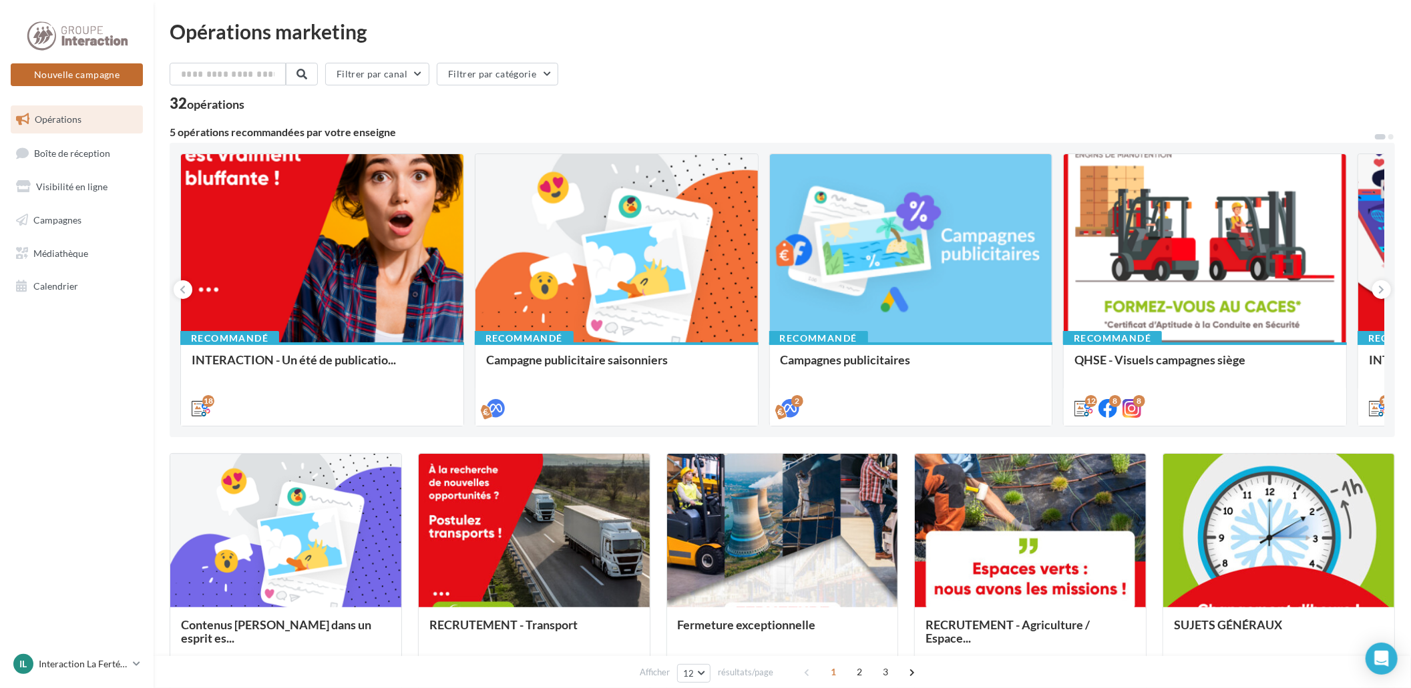
click at [69, 74] on button "Nouvelle campagne" at bounding box center [77, 74] width 132 height 23
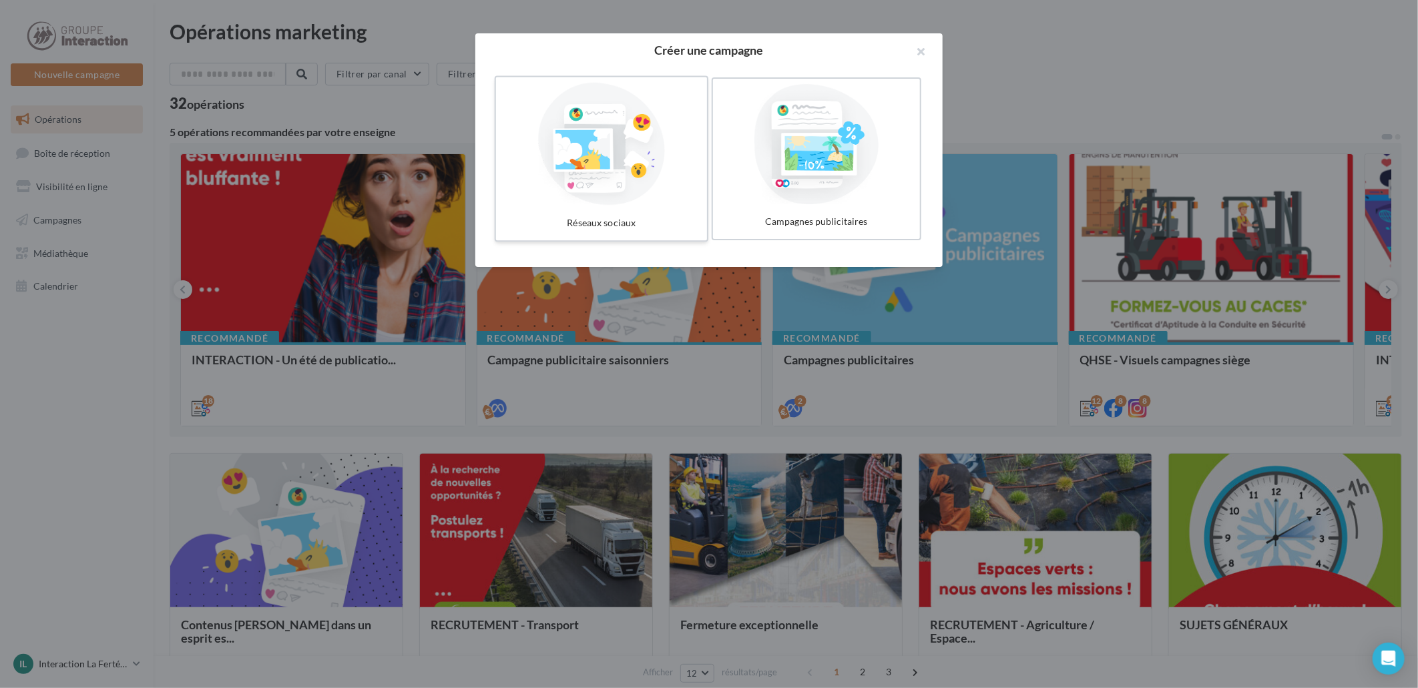
click at [604, 98] on div at bounding box center [601, 144] width 200 height 123
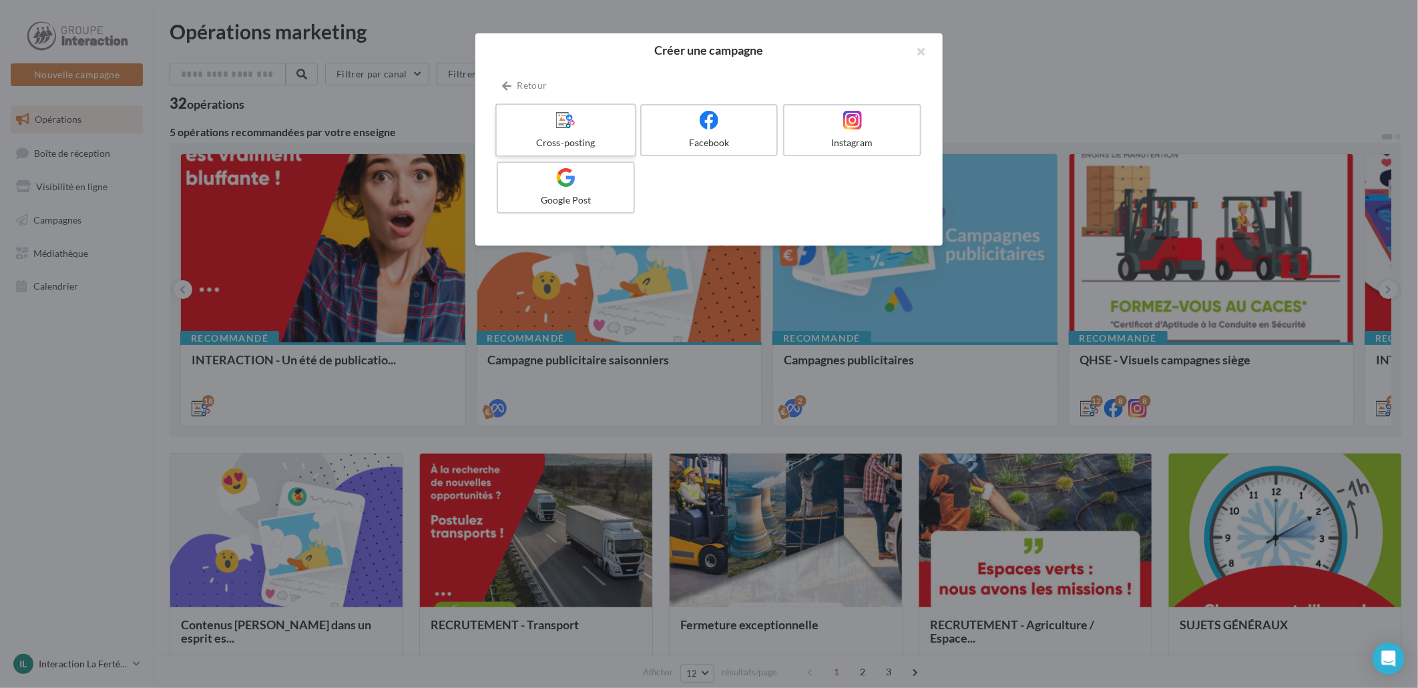
click at [584, 114] on div at bounding box center [565, 120] width 127 height 21
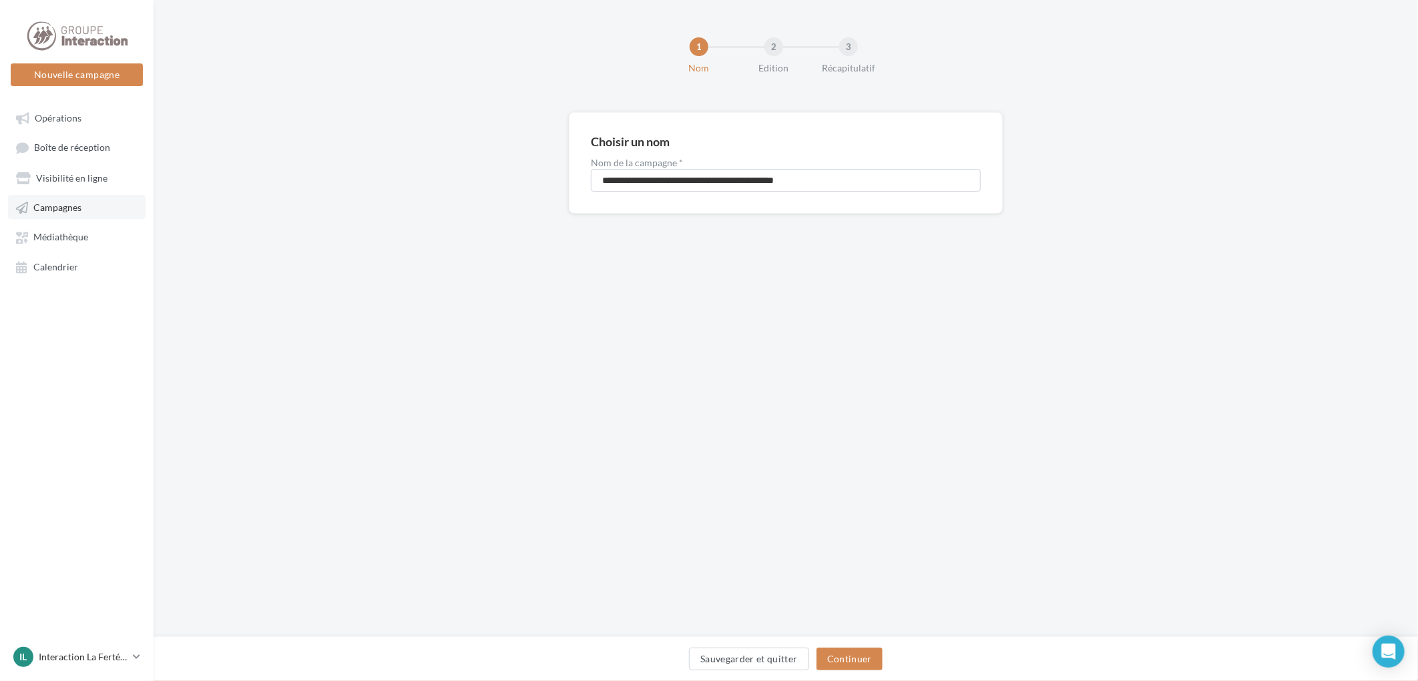
click at [56, 195] on link "Campagnes" at bounding box center [77, 207] width 138 height 24
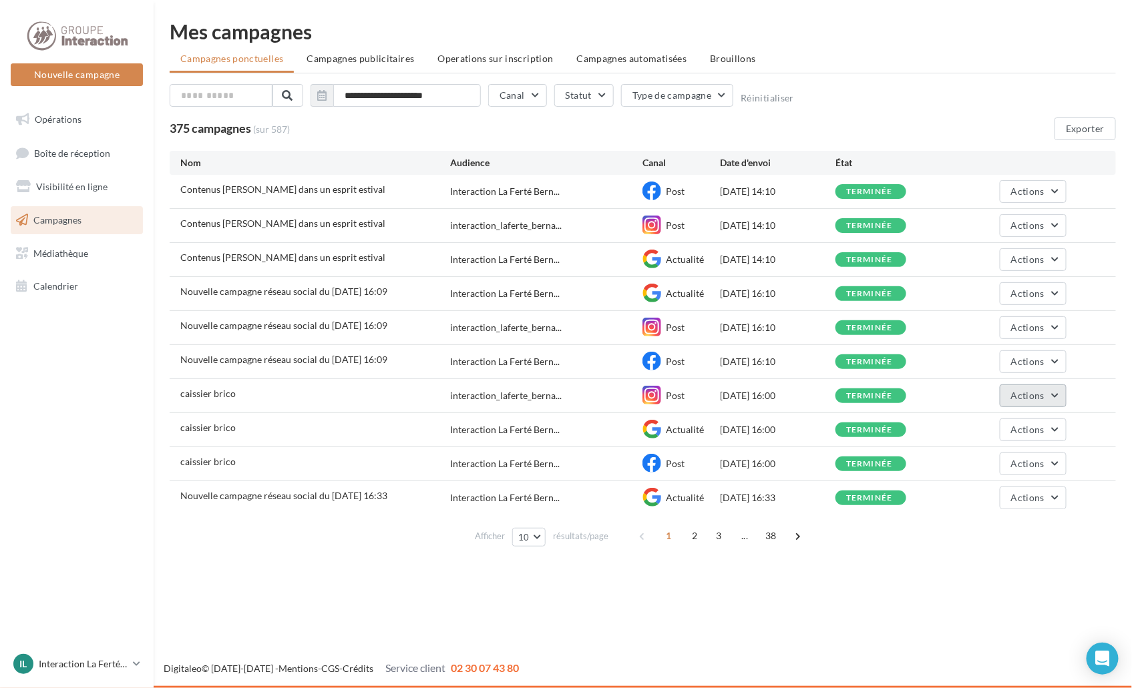
click at [1031, 387] on button "Actions" at bounding box center [1032, 396] width 67 height 23
click at [1018, 416] on button "Voir les résultats" at bounding box center [1000, 427] width 134 height 35
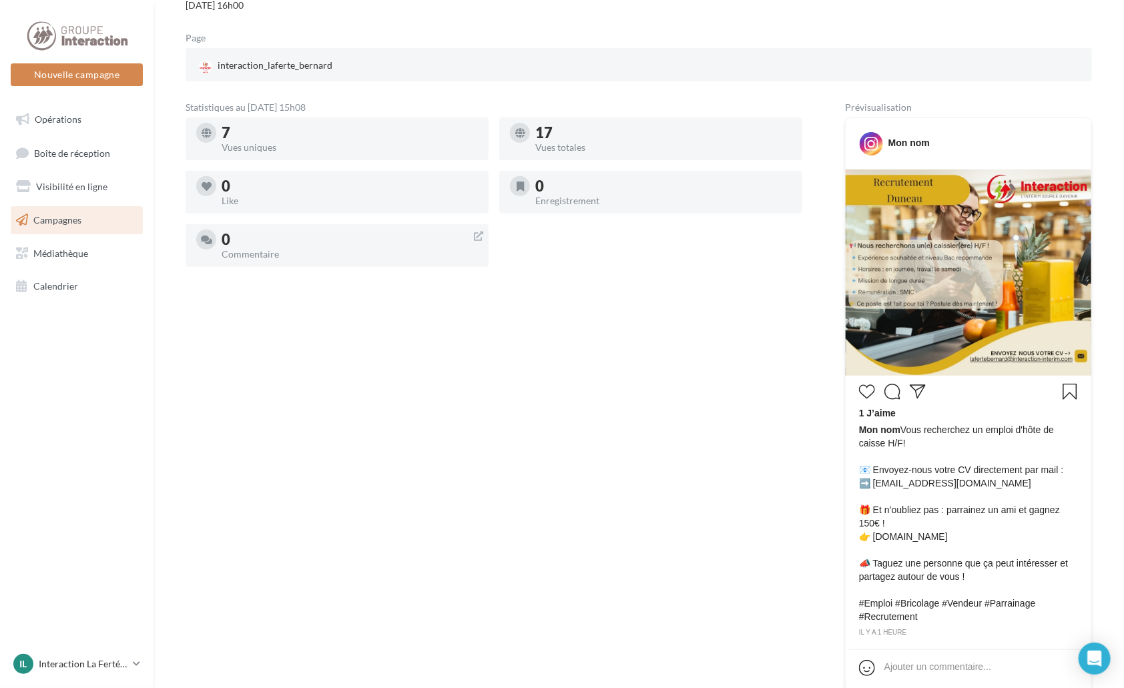
scroll to position [222, 0]
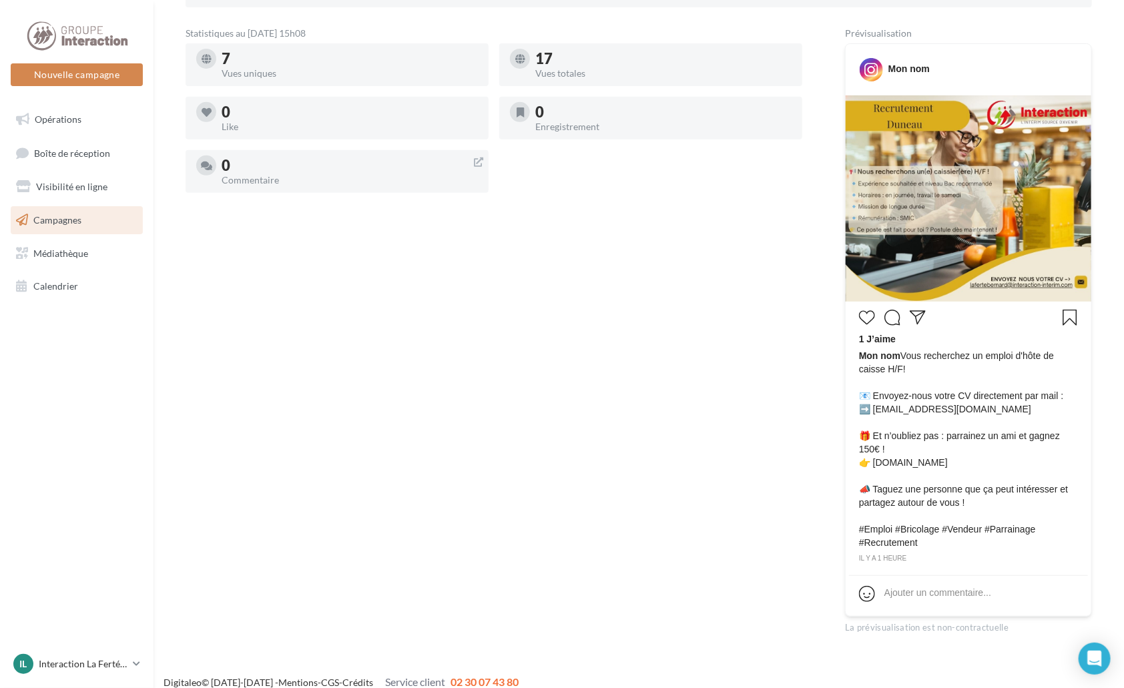
click at [989, 492] on span "Mon nom Vous recherchez un emploi d'hôte de caisse H/F! 📧 Envoyez-nous votre CV…" at bounding box center [968, 449] width 219 height 200
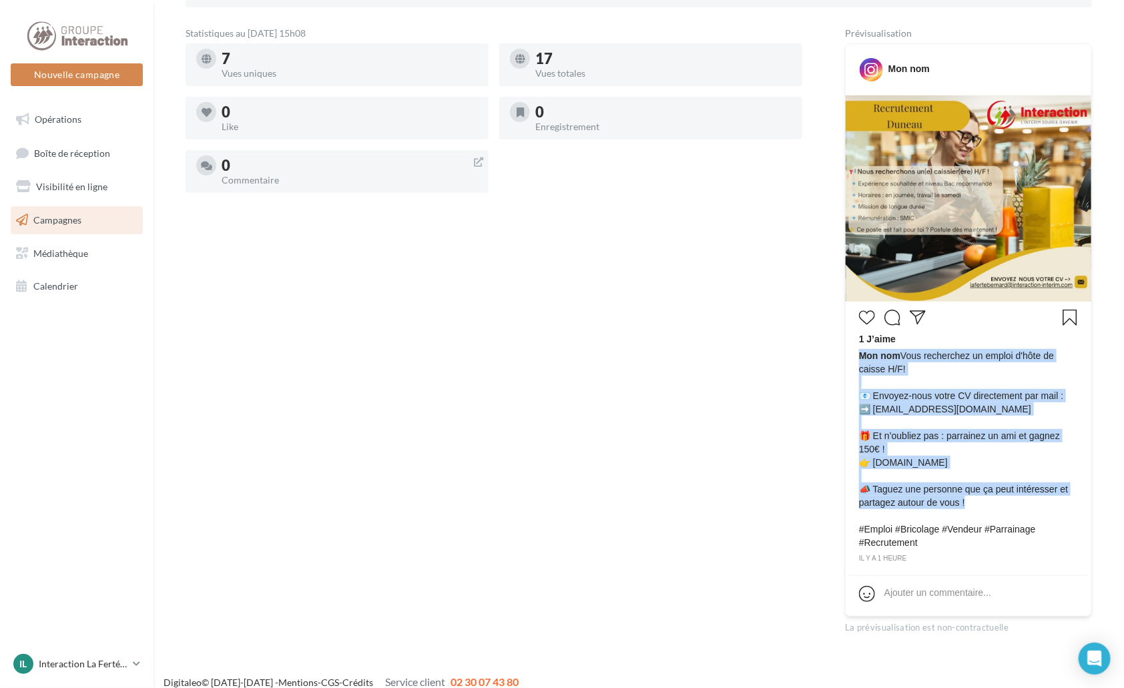
drag, startPoint x: 976, startPoint y: 501, endPoint x: 857, endPoint y: 389, distance: 163.9
click at [857, 389] on div "1 J’aime Mon nom Vous recherchez un emploi d'hôte de caisse H/F! 📧 Envoyez-nous…" at bounding box center [968, 435] width 239 height 260
copy span "Mon nom Vous recherchez un emploi d'hôte de caisse H/F! 📧 Envoyez-nous votre CV…"
click at [71, 64] on button "Nouvelle campagne" at bounding box center [77, 74] width 132 height 23
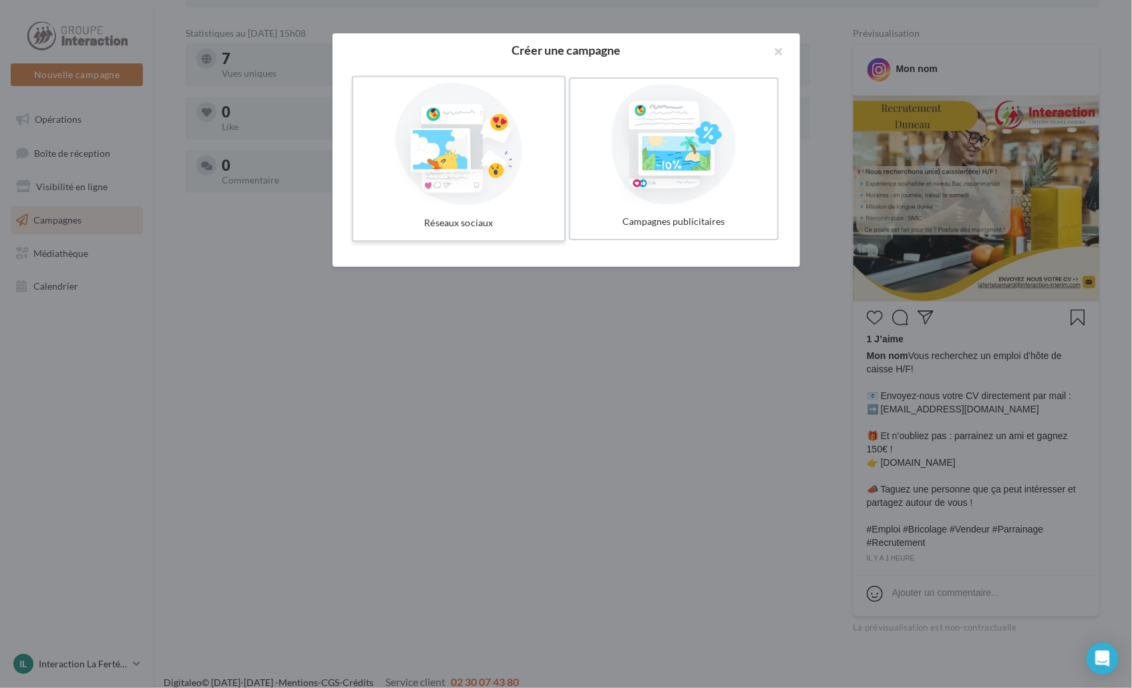
click at [408, 142] on div at bounding box center [459, 144] width 200 height 123
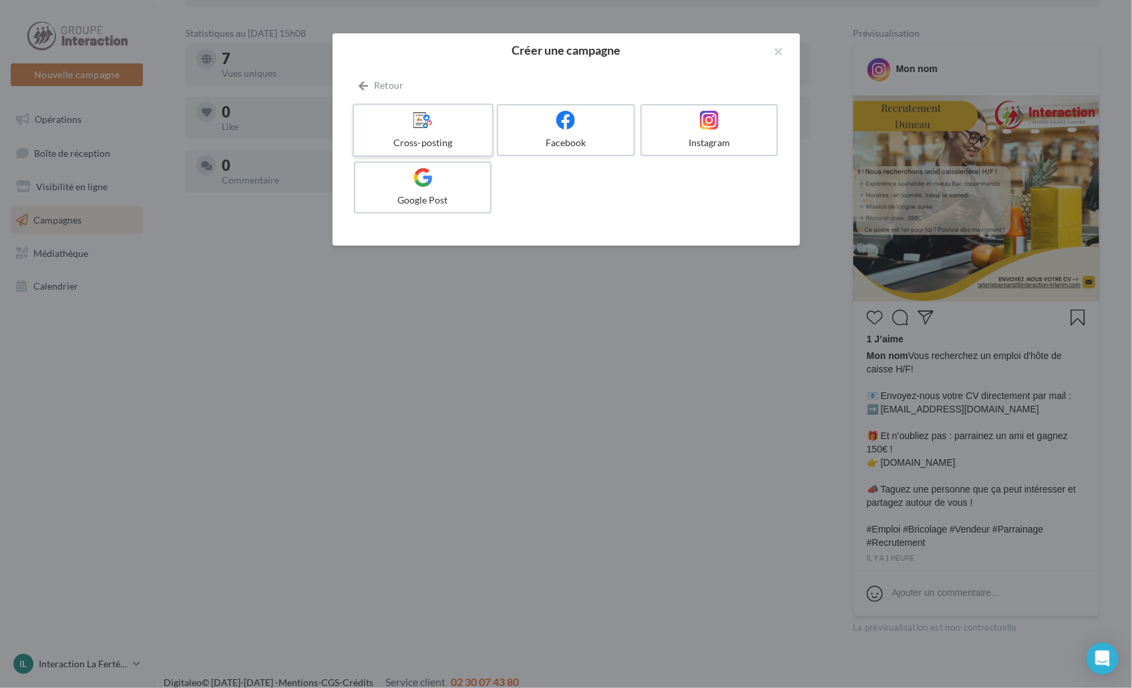
click at [439, 107] on label "Cross-posting" at bounding box center [422, 129] width 141 height 53
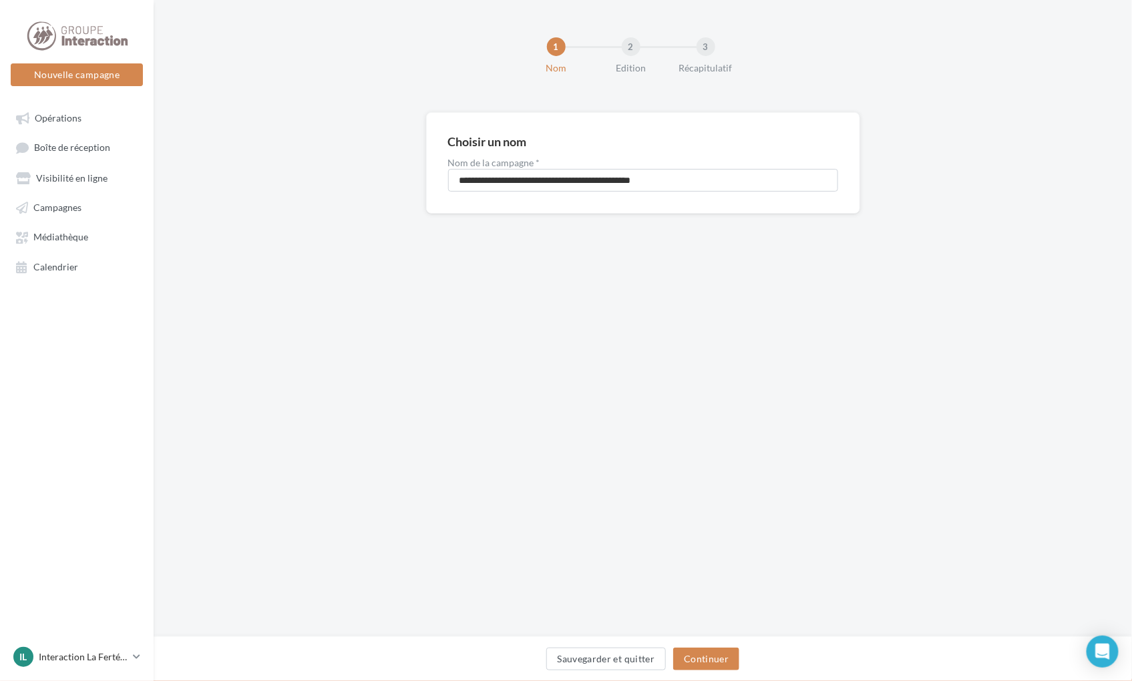
click at [783, 261] on div "**********" at bounding box center [643, 318] width 978 height 637
click at [709, 662] on button "Continuer" at bounding box center [706, 659] width 66 height 23
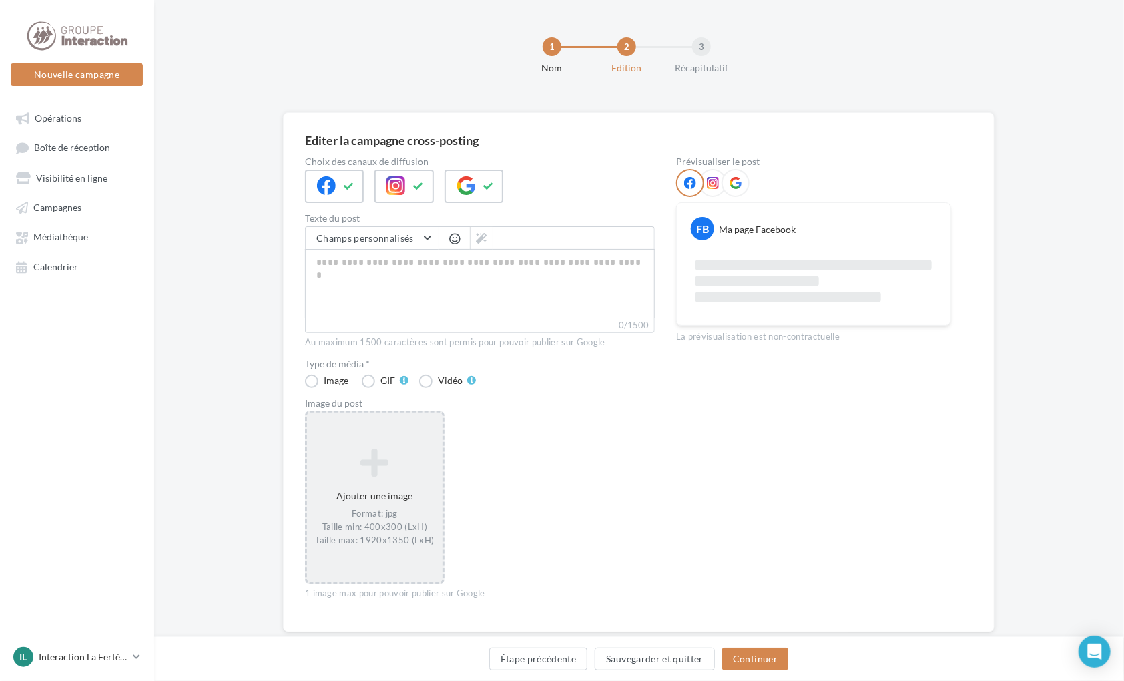
click at [404, 476] on icon at bounding box center [374, 463] width 125 height 32
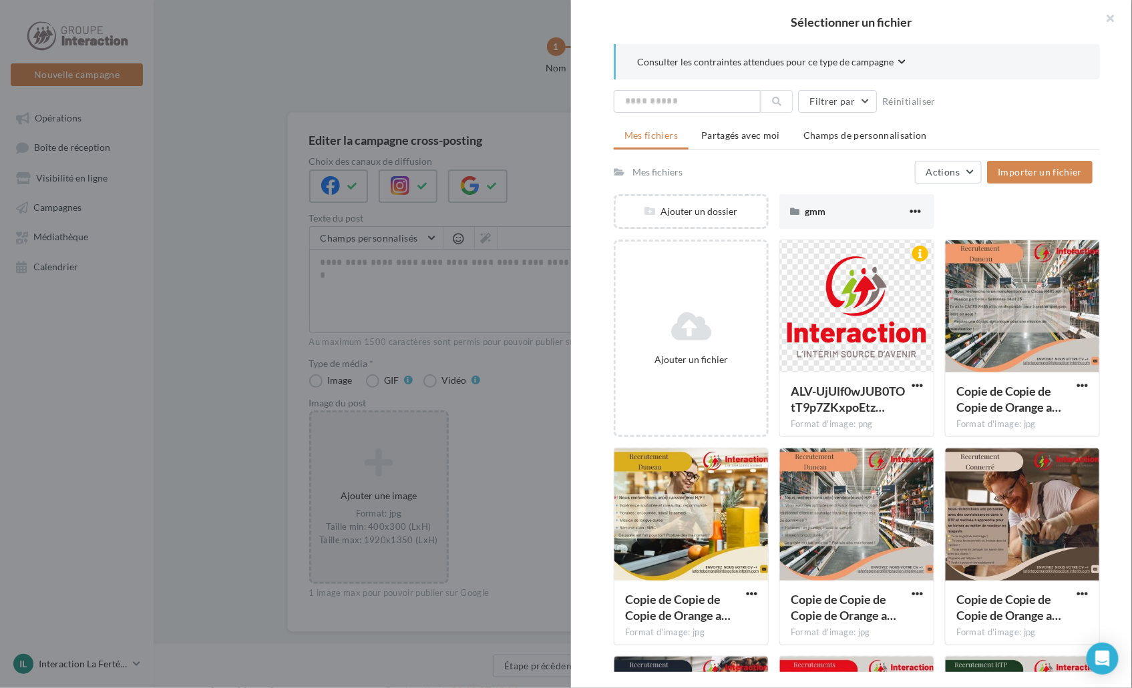
click at [1080, 155] on div "Mes fichiers Partagés avec moi Champs de personnalisation Mes fichiers Actions …" at bounding box center [857, 494] width 486 height 741
click at [1040, 166] on span "Importer un fichier" at bounding box center [1039, 171] width 84 height 11
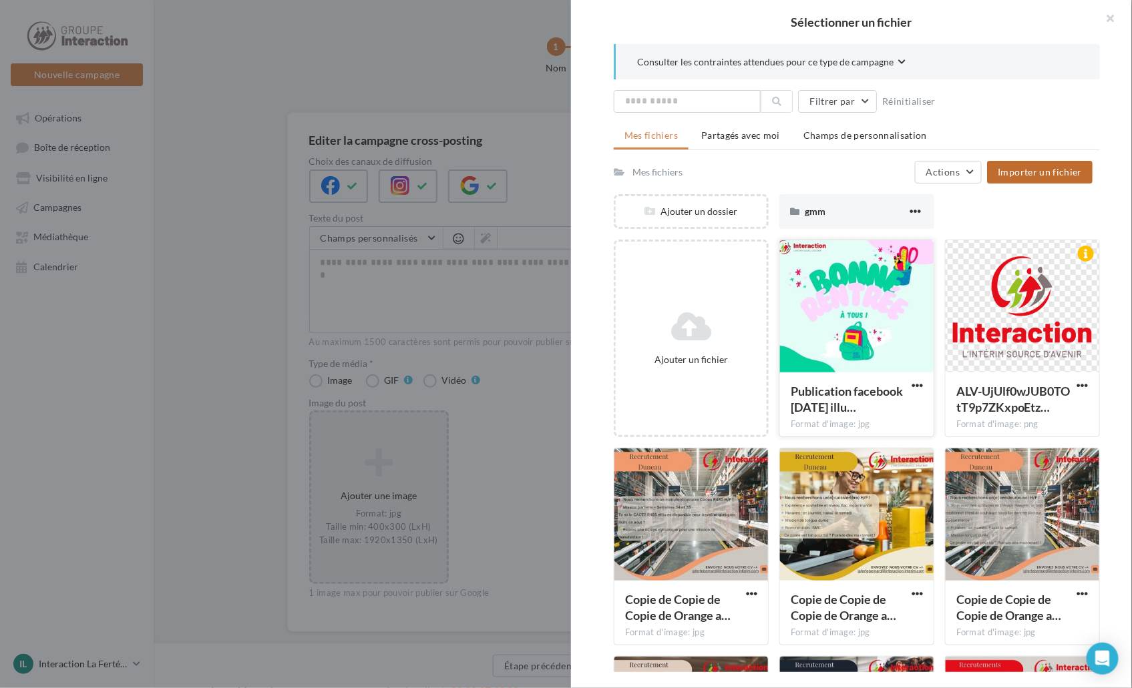
click at [890, 308] on div at bounding box center [857, 307] width 154 height 134
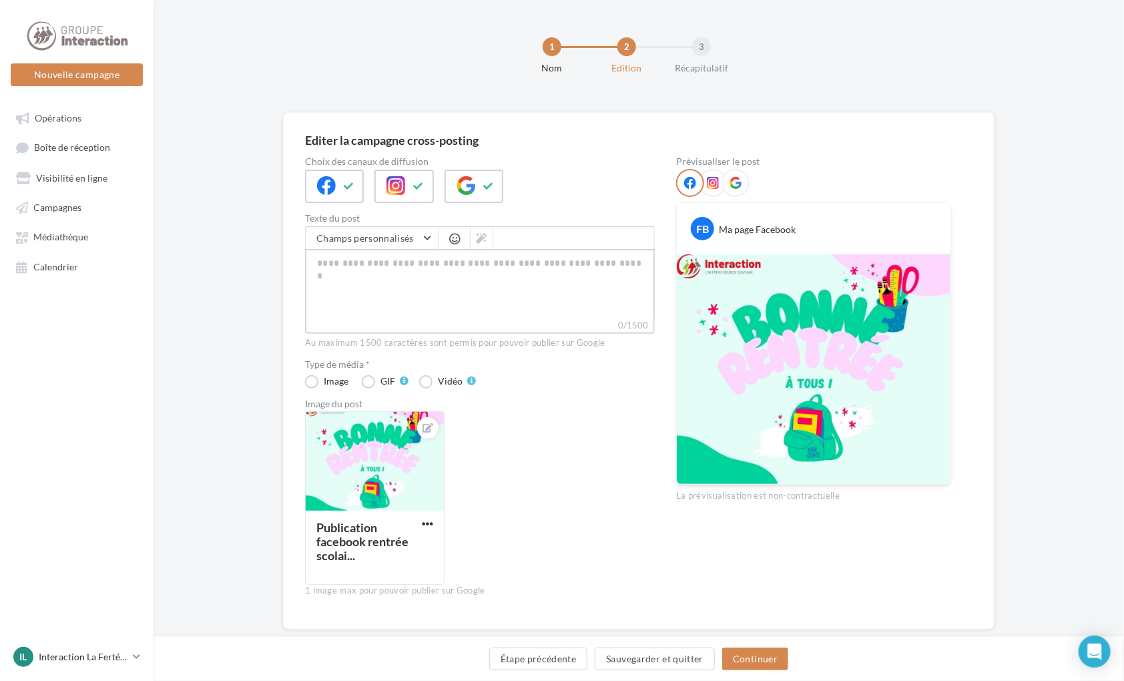
click at [457, 300] on textarea "0/1500" at bounding box center [480, 283] width 350 height 69
paste textarea "**********"
type textarea "**********"
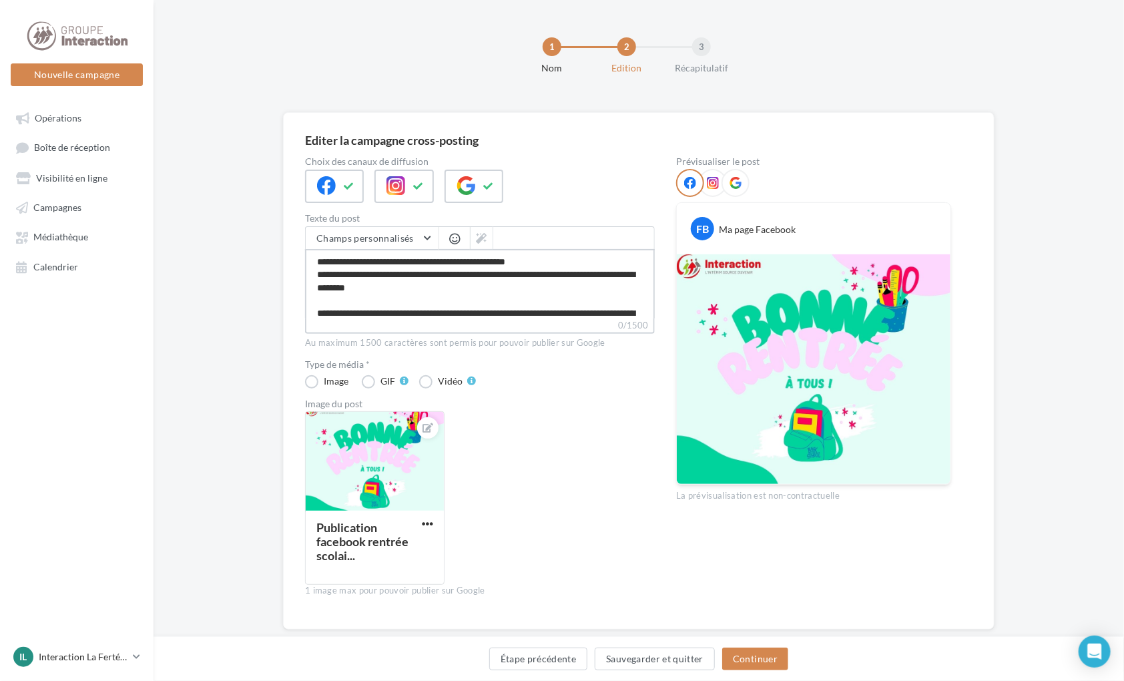
scroll to position [5, 0]
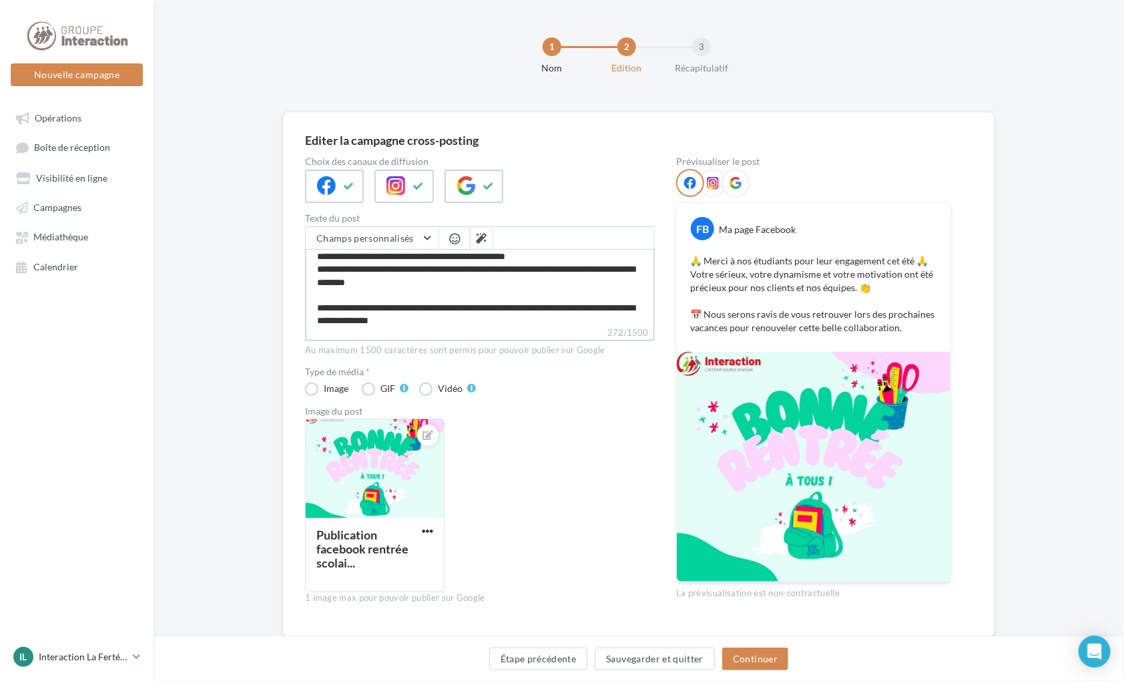
type textarea "**********"
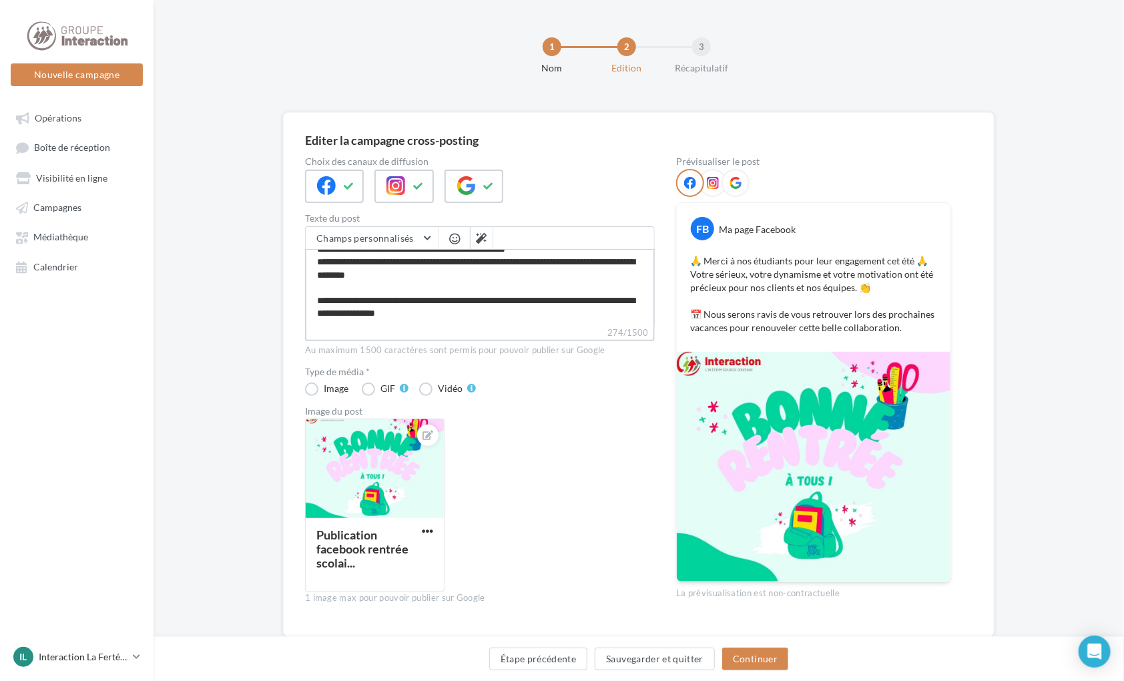
paste textarea "**********"
type textarea "**********"
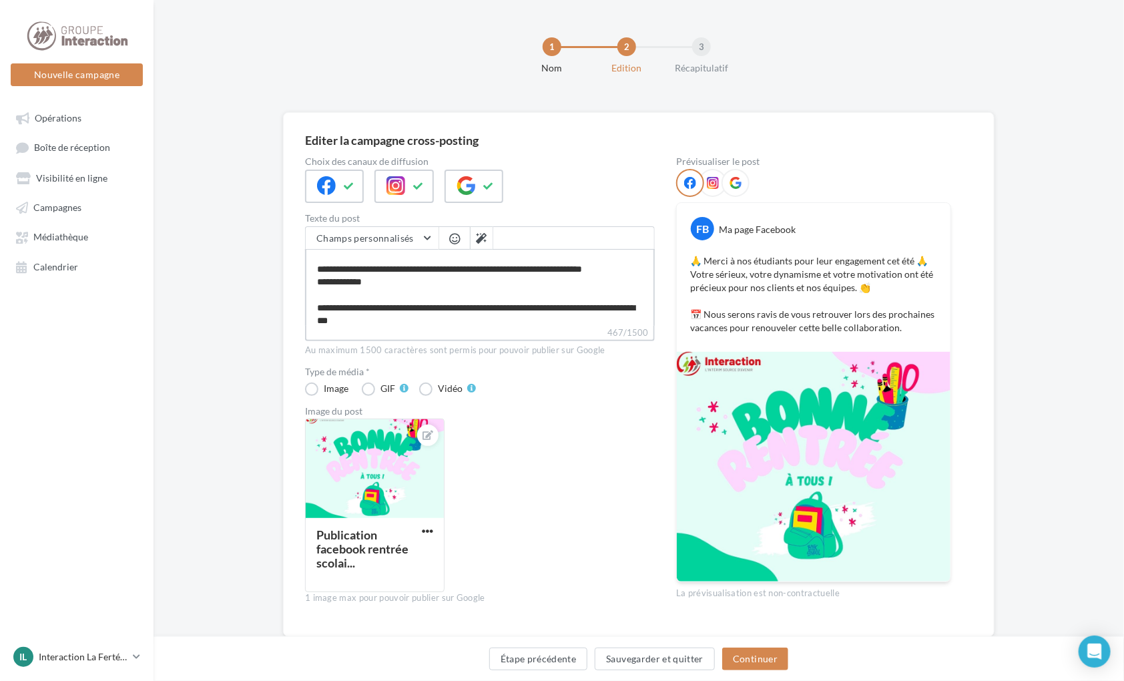
scroll to position [33, 0]
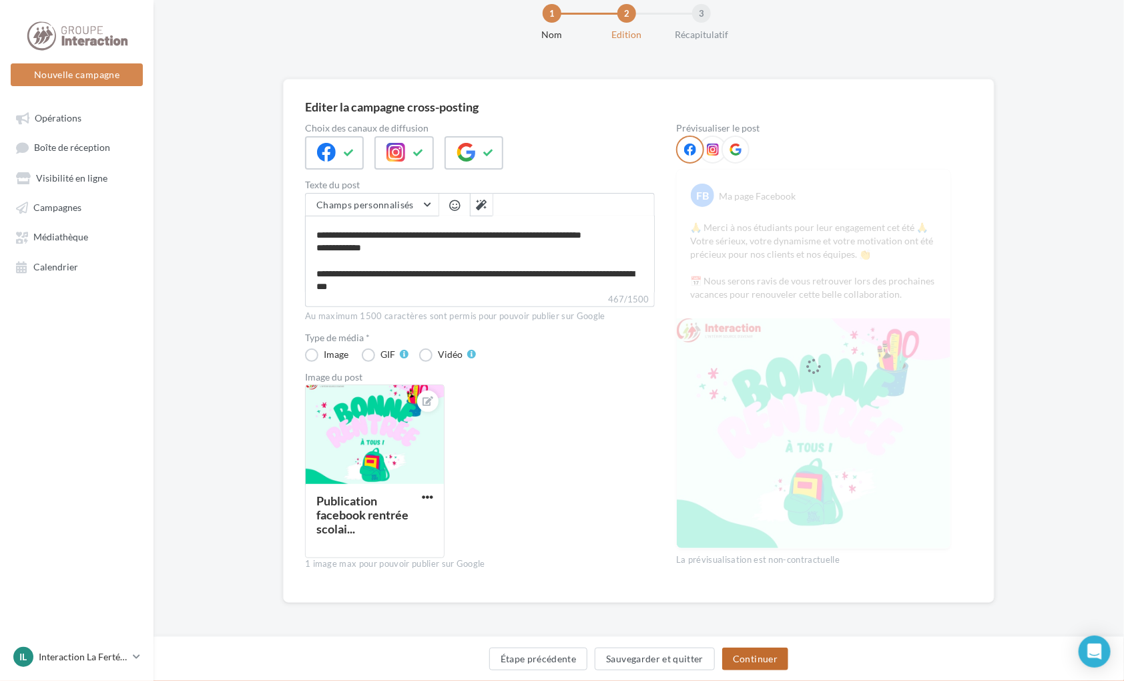
click at [752, 660] on button "Continuer" at bounding box center [755, 659] width 66 height 23
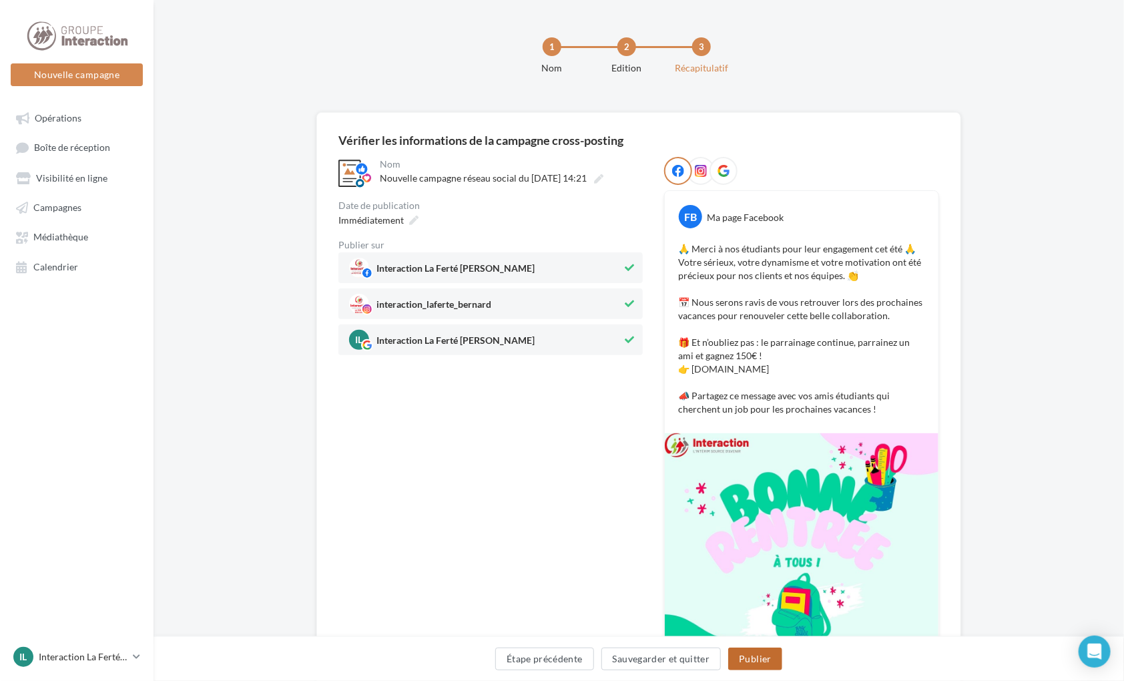
click at [764, 660] on button "Publier" at bounding box center [754, 659] width 53 height 23
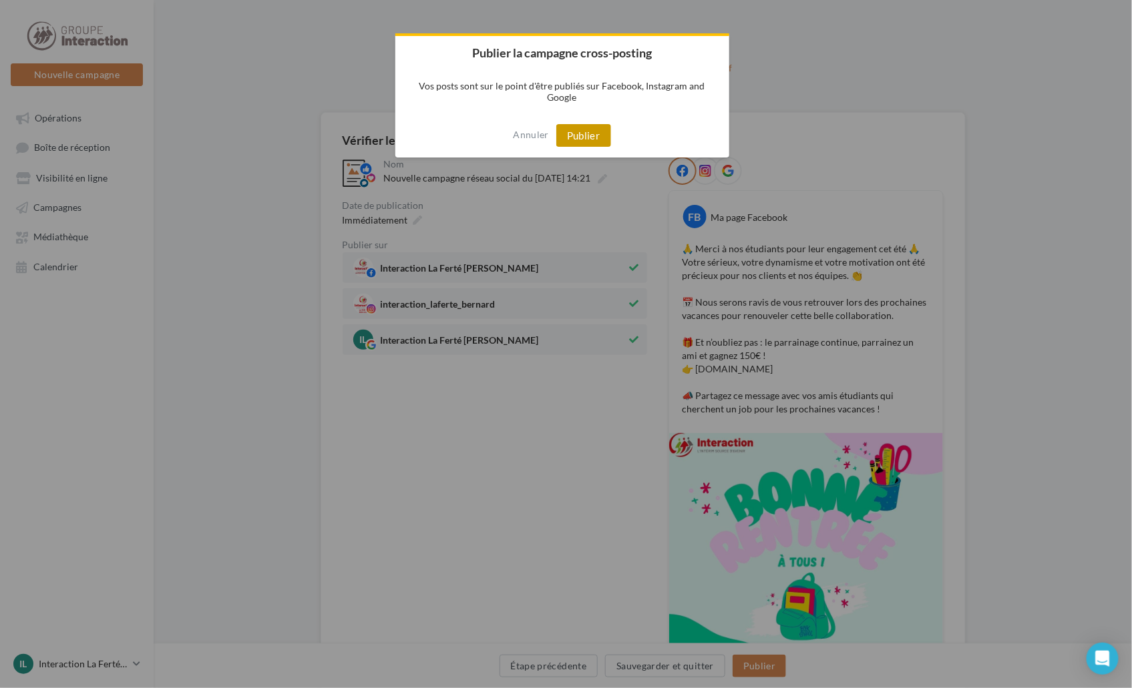
click at [578, 140] on button "Publier" at bounding box center [583, 135] width 55 height 23
